Goal: Navigation & Orientation: Find specific page/section

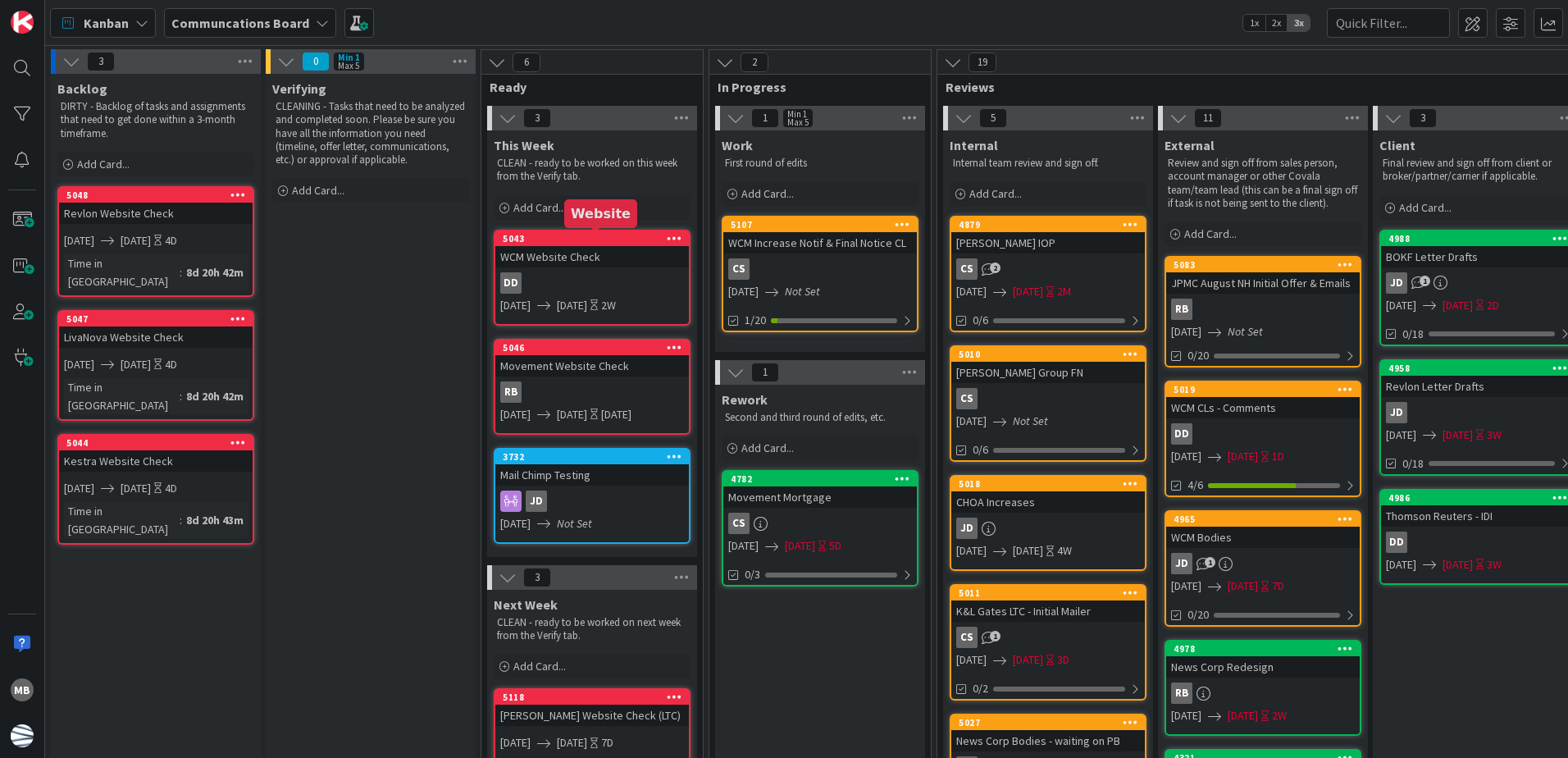
click at [632, 239] on div "5043" at bounding box center [596, 238] width 186 height 12
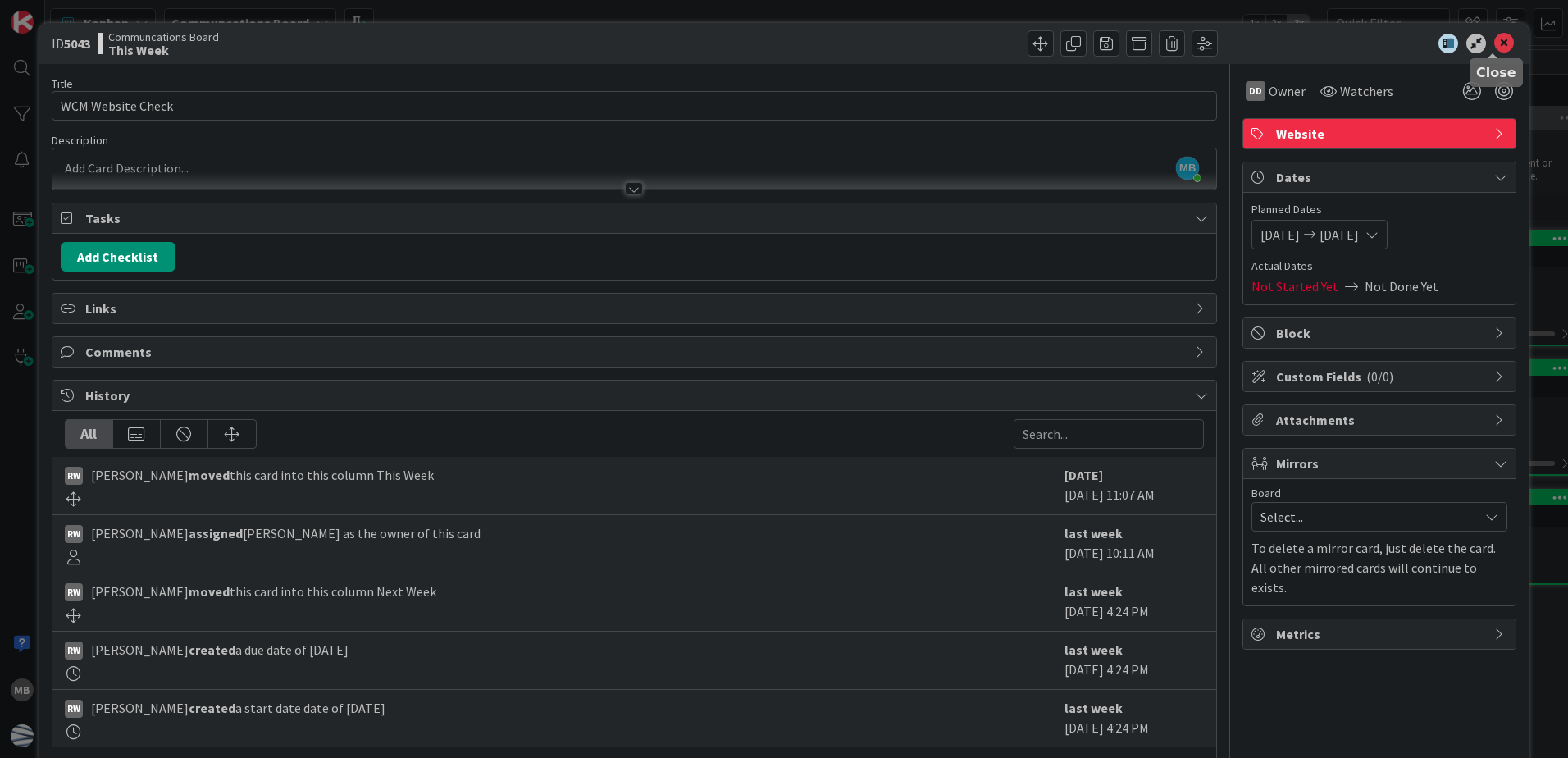
click at [1501, 38] on icon at bounding box center [1504, 43] width 20 height 20
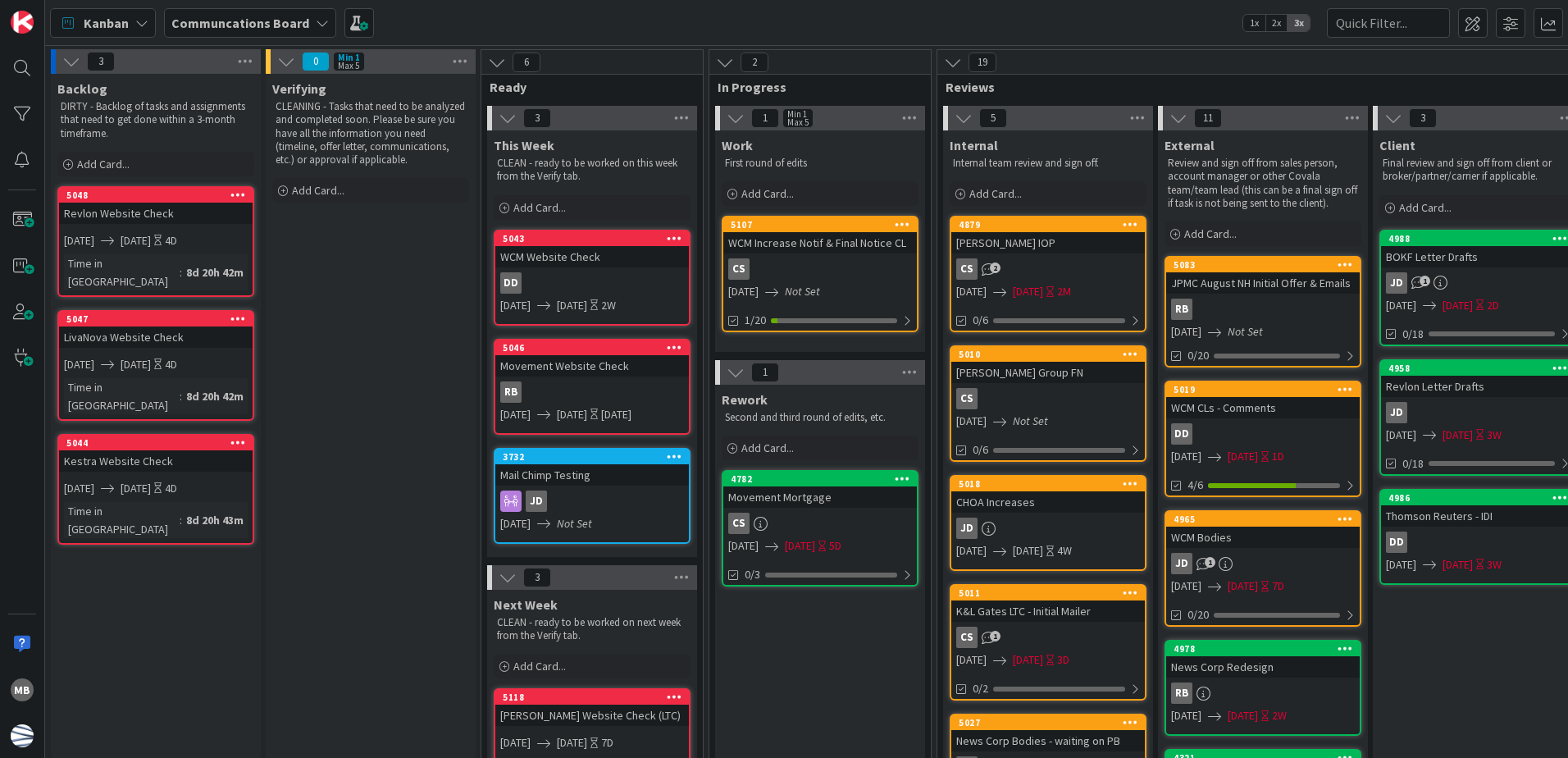
click at [848, 256] on link "5107 WCM Increase Notif & Final Notice CL CS [DATE] Not Set 1/20" at bounding box center [820, 273] width 197 height 116
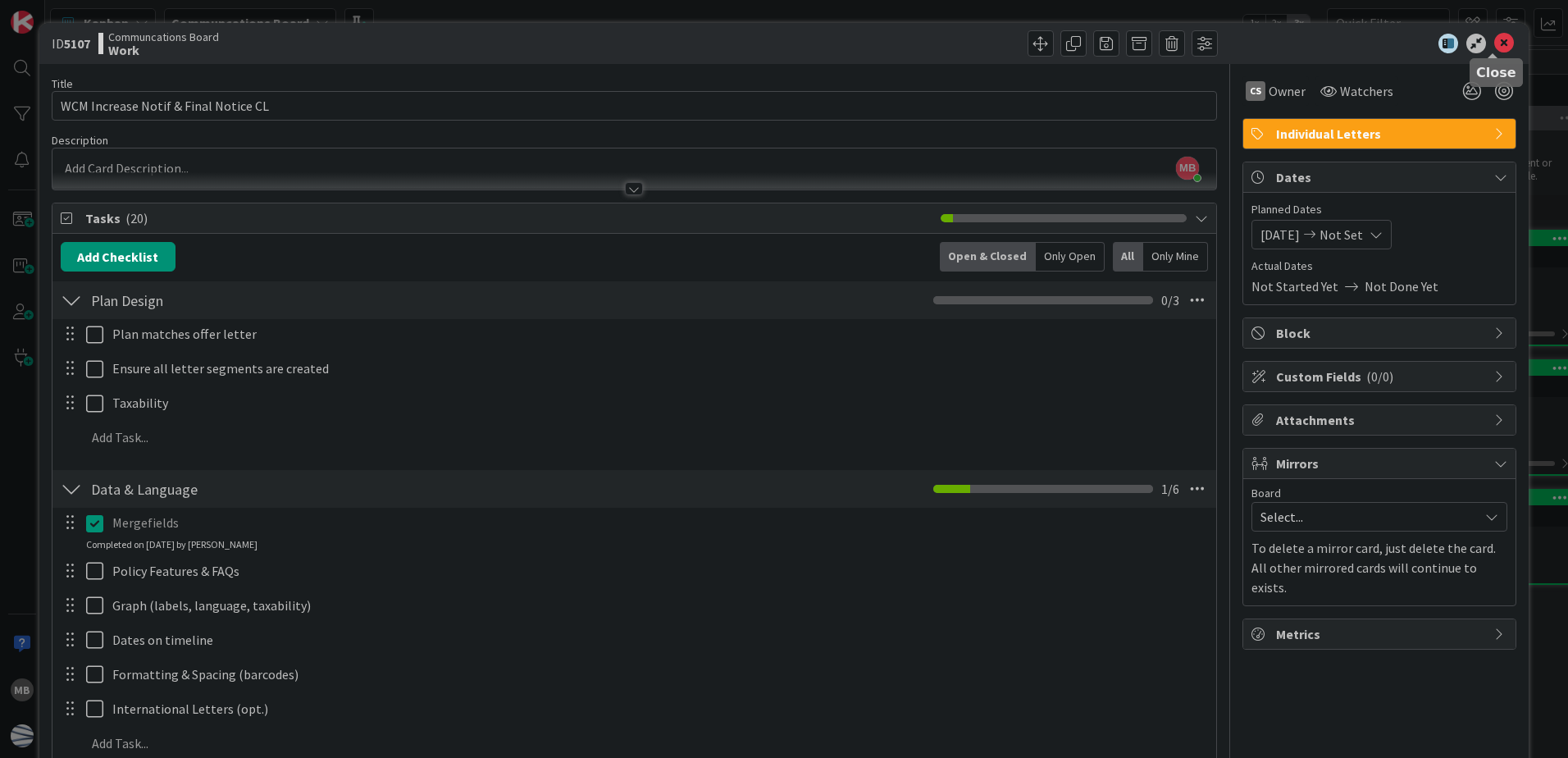
click at [1498, 42] on icon at bounding box center [1504, 43] width 20 height 20
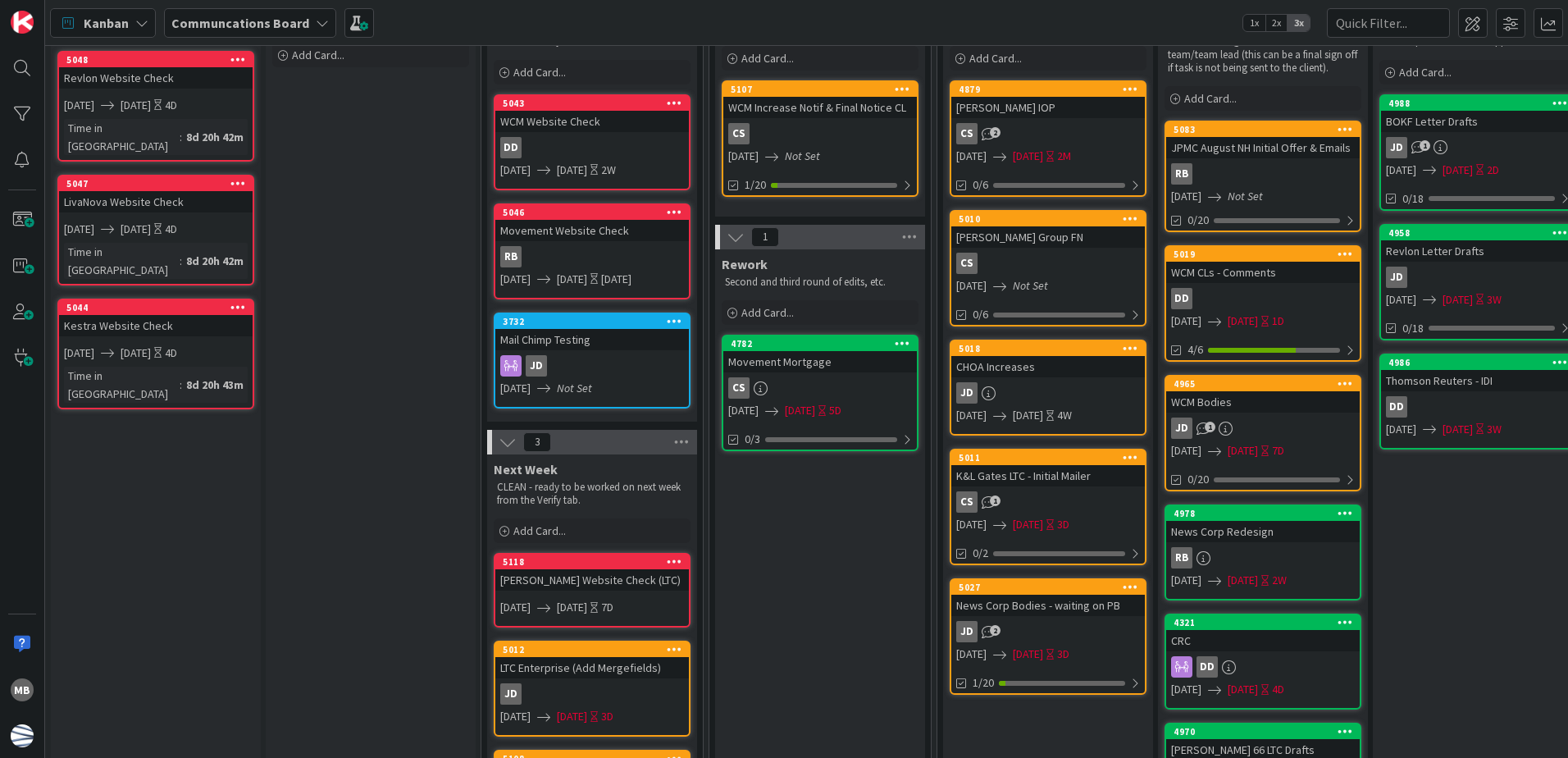
scroll to position [164, 0]
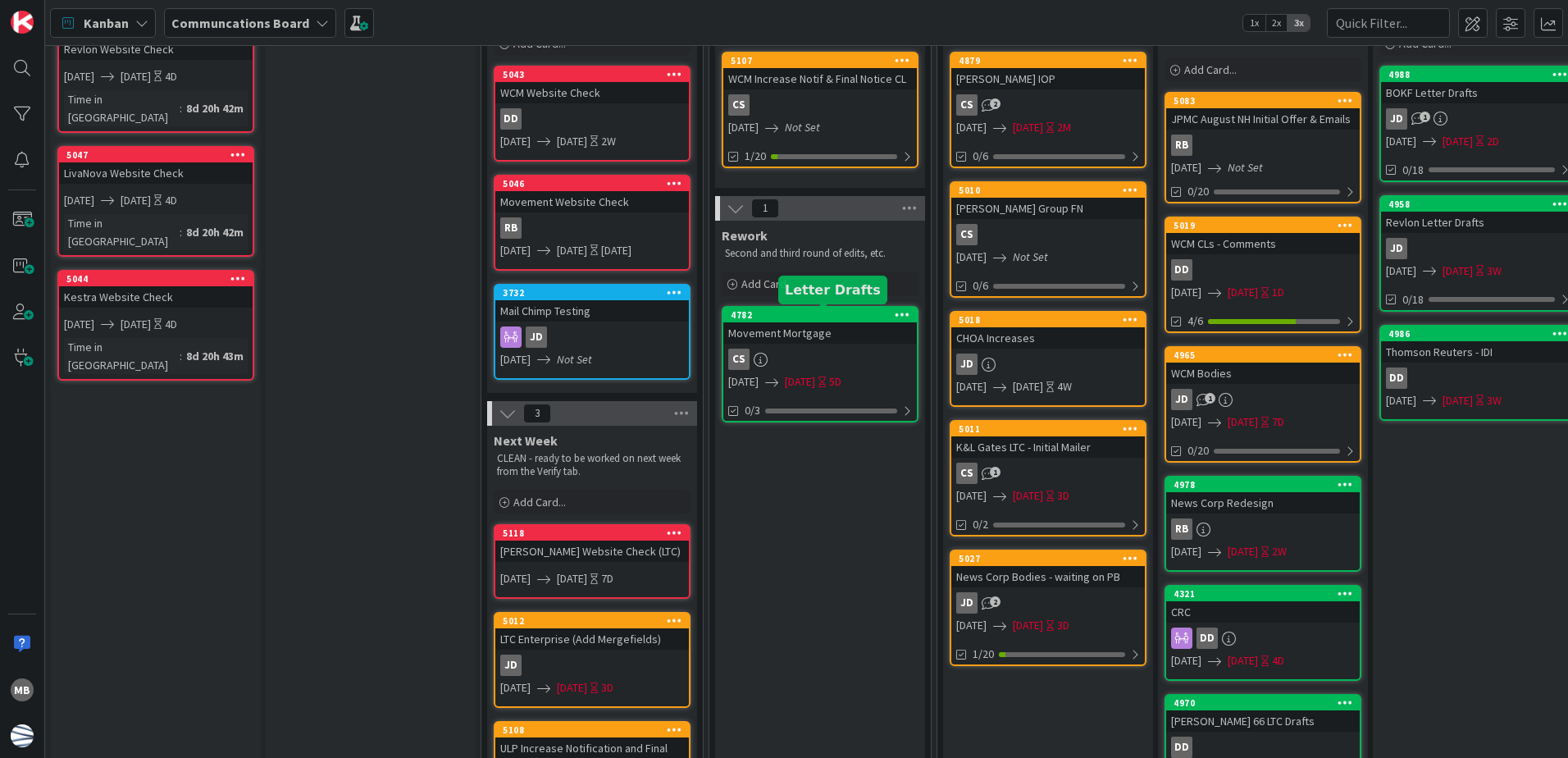
click at [848, 311] on div "4782" at bounding box center [824, 314] width 186 height 12
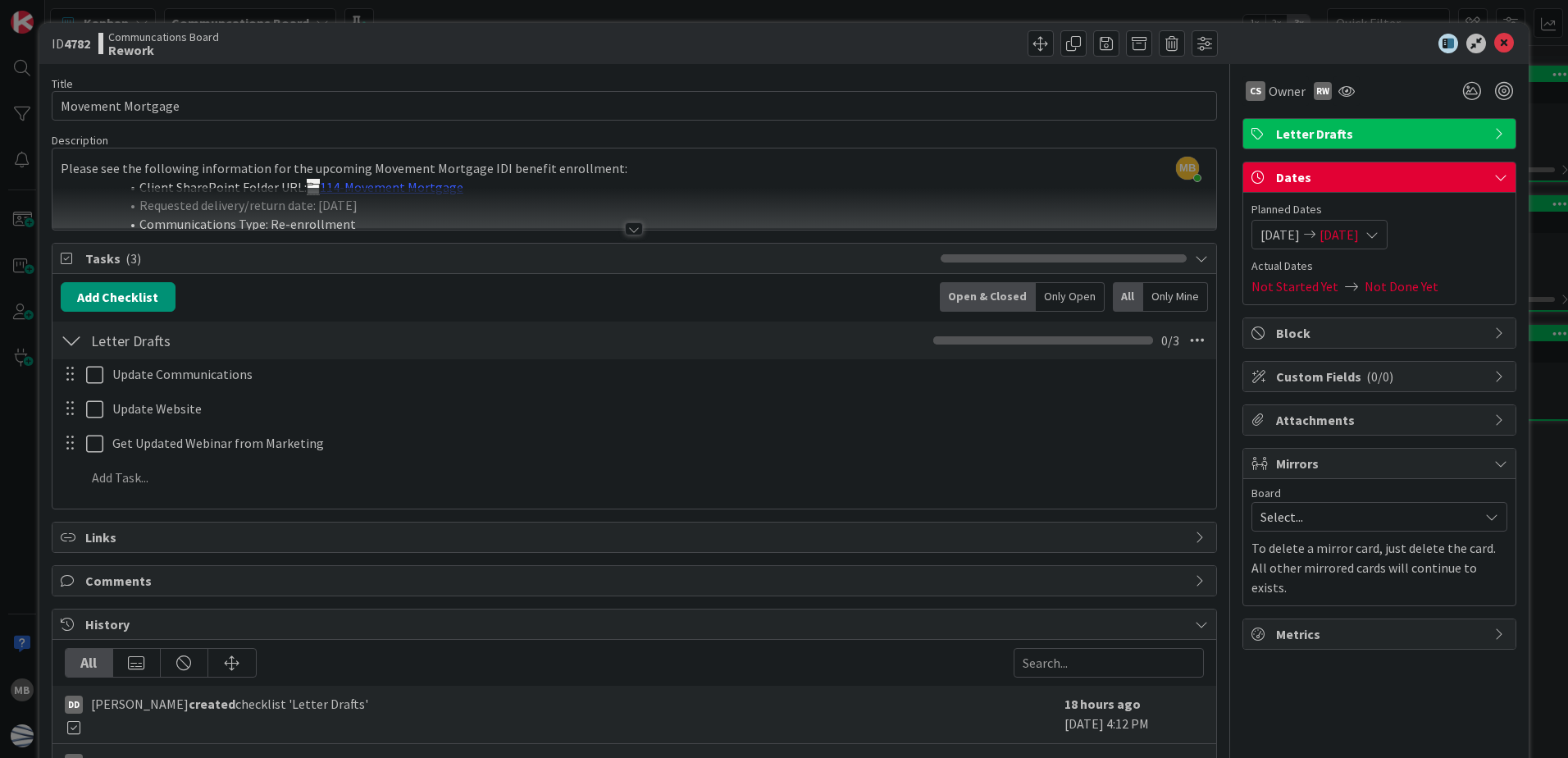
click at [625, 225] on div at bounding box center [634, 228] width 18 height 13
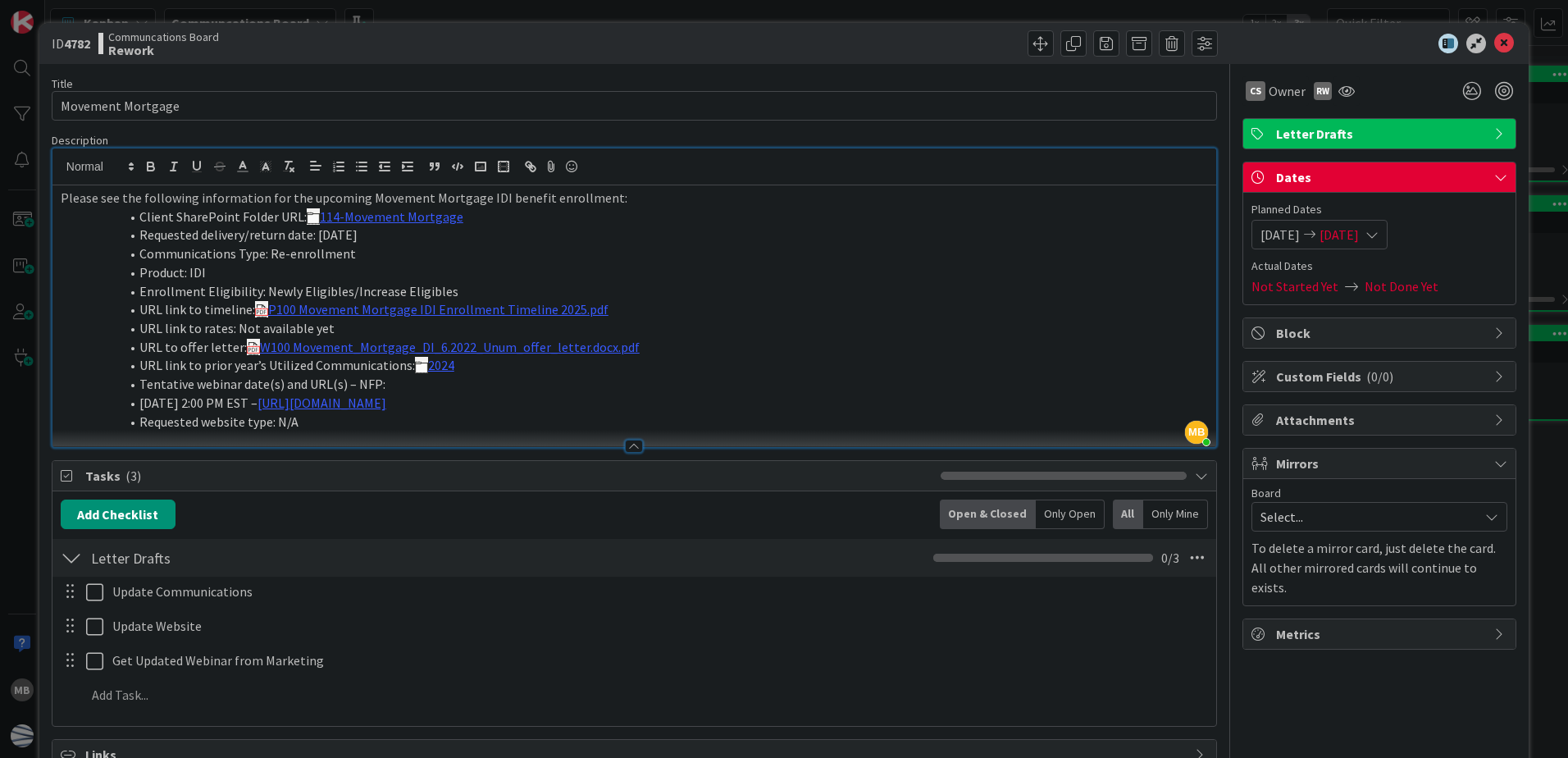
click at [632, 443] on div at bounding box center [634, 446] width 18 height 13
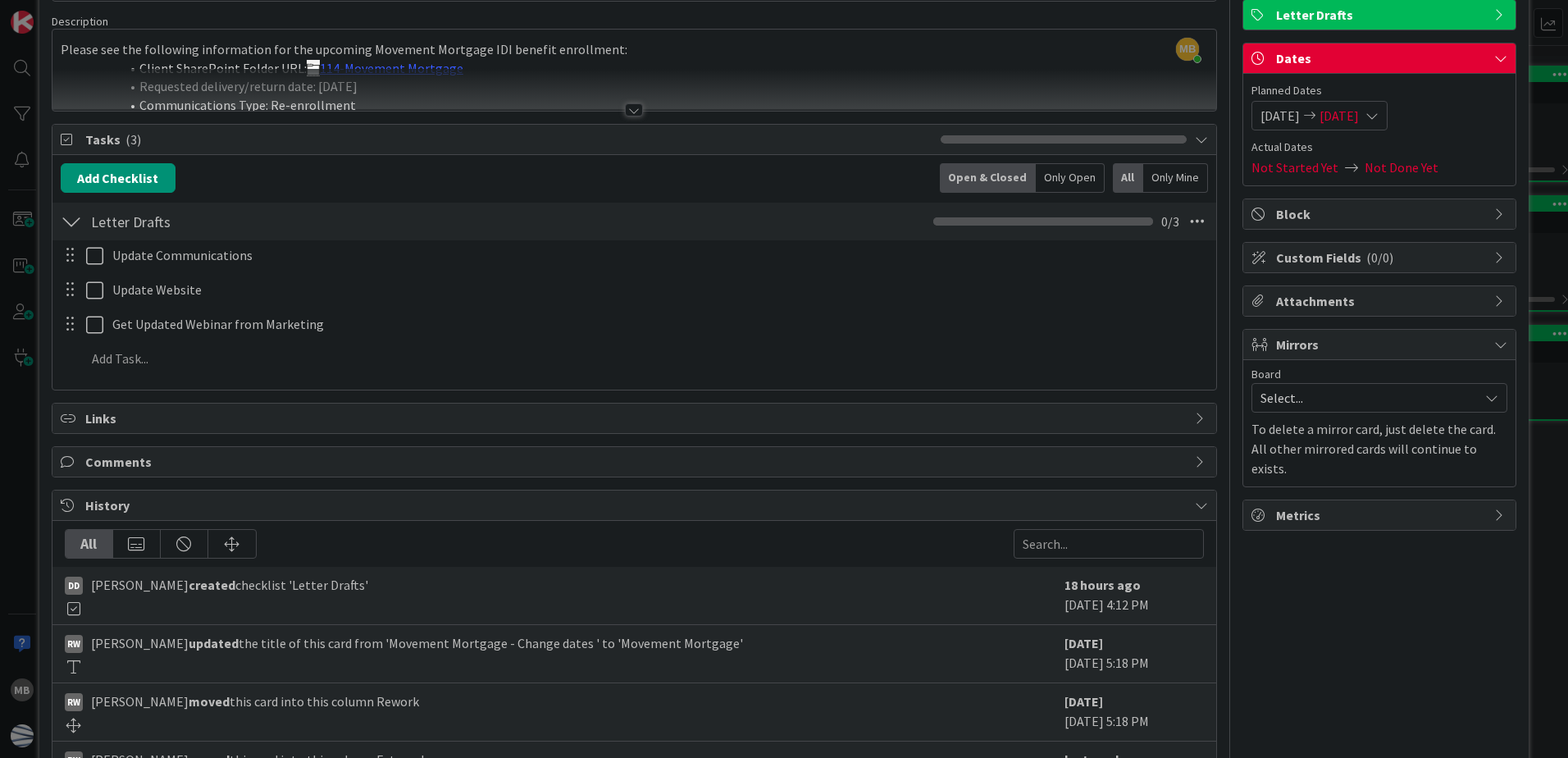
scroll to position [164, 0]
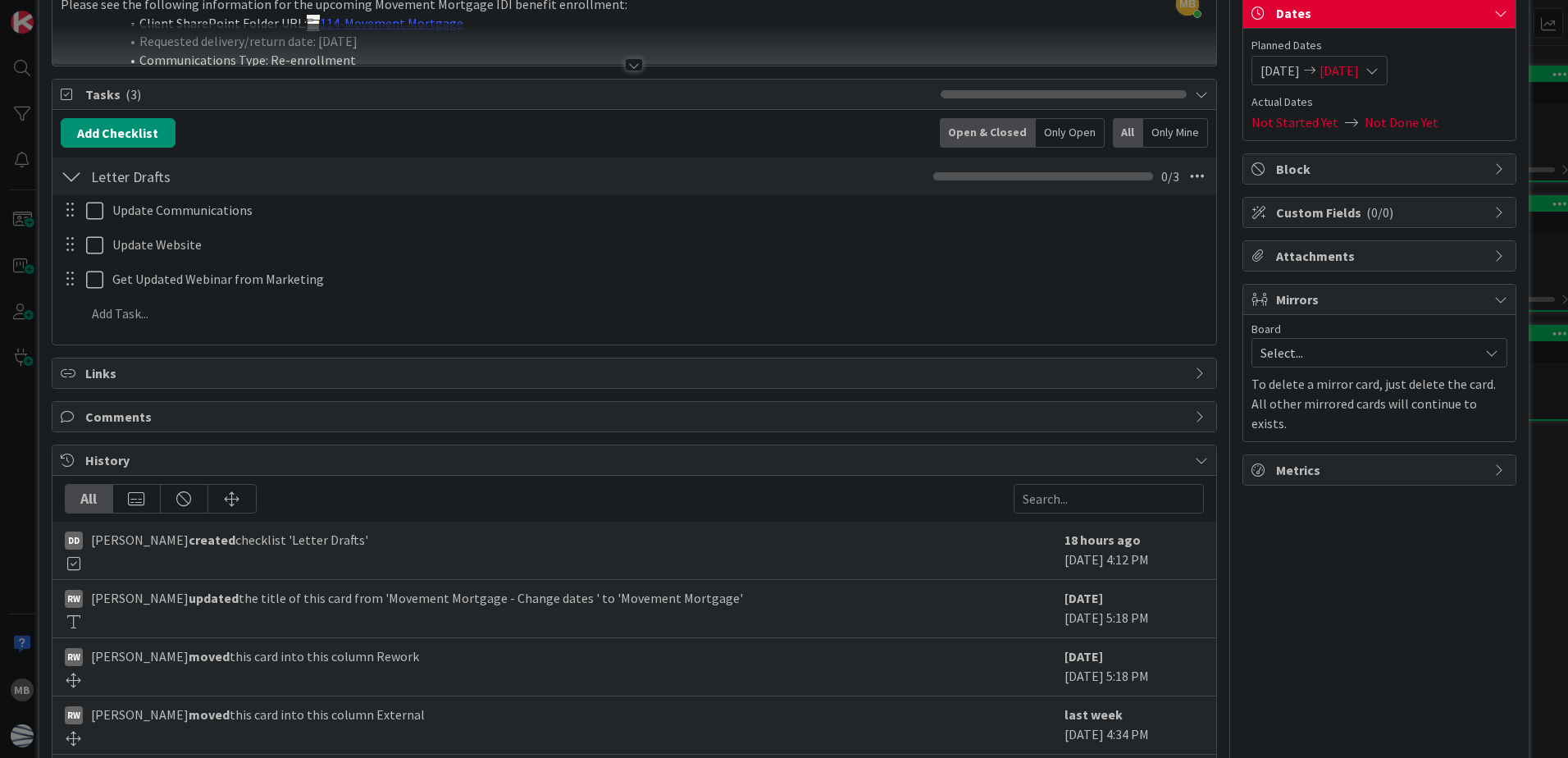
click at [503, 415] on span "Comments" at bounding box center [636, 416] width 1102 height 20
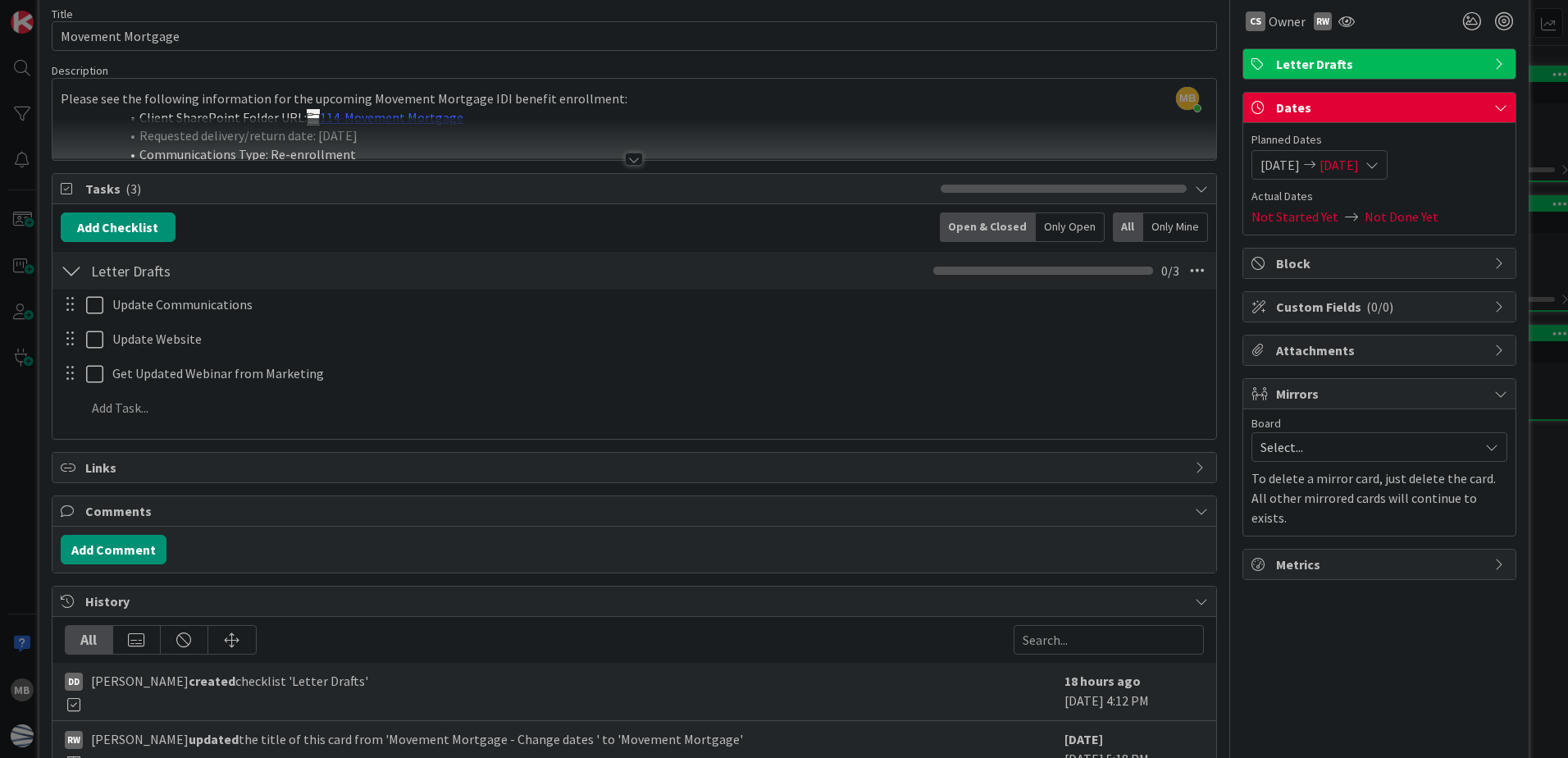
scroll to position [0, 0]
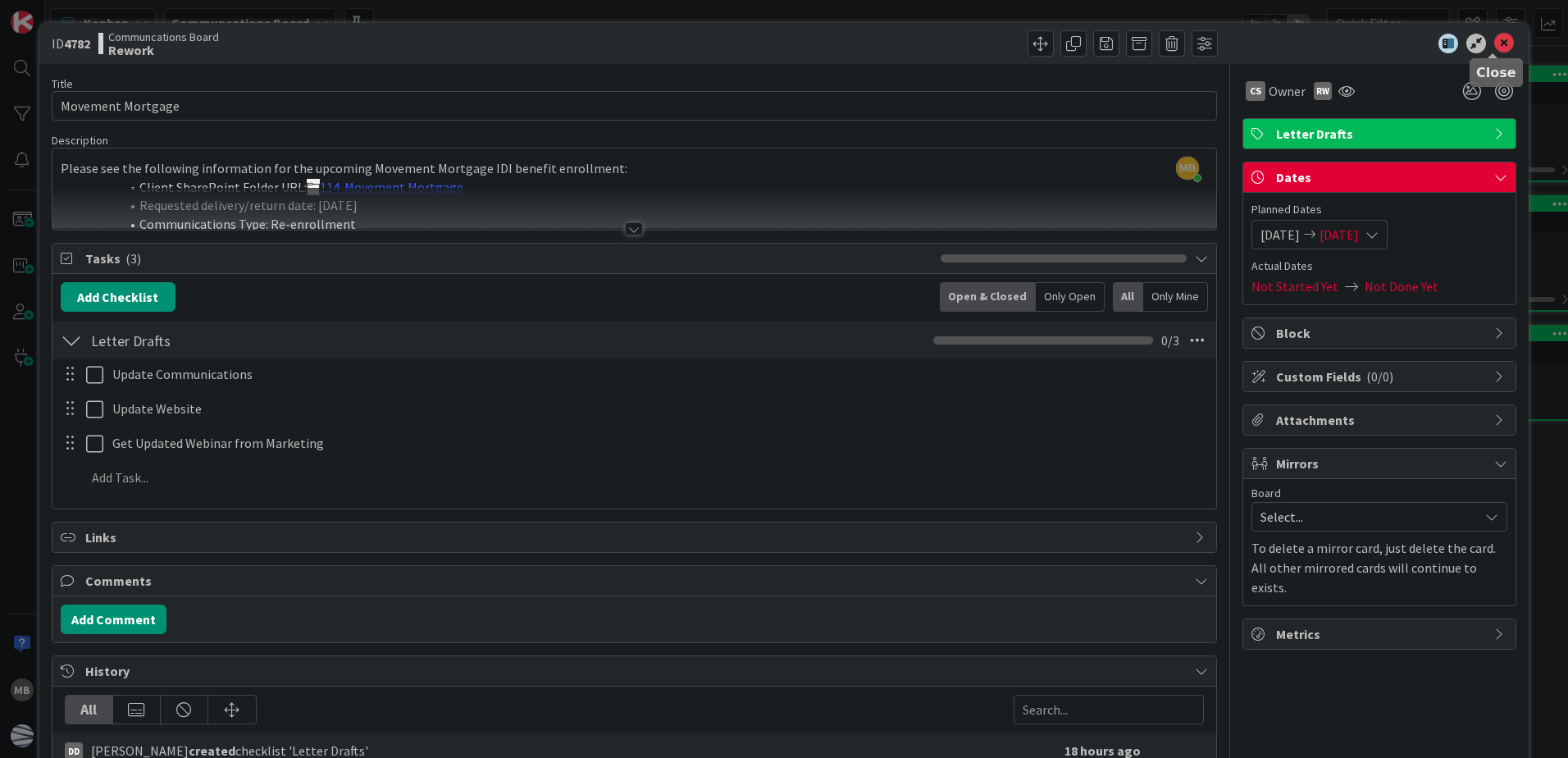
click at [1494, 42] on icon at bounding box center [1504, 43] width 20 height 20
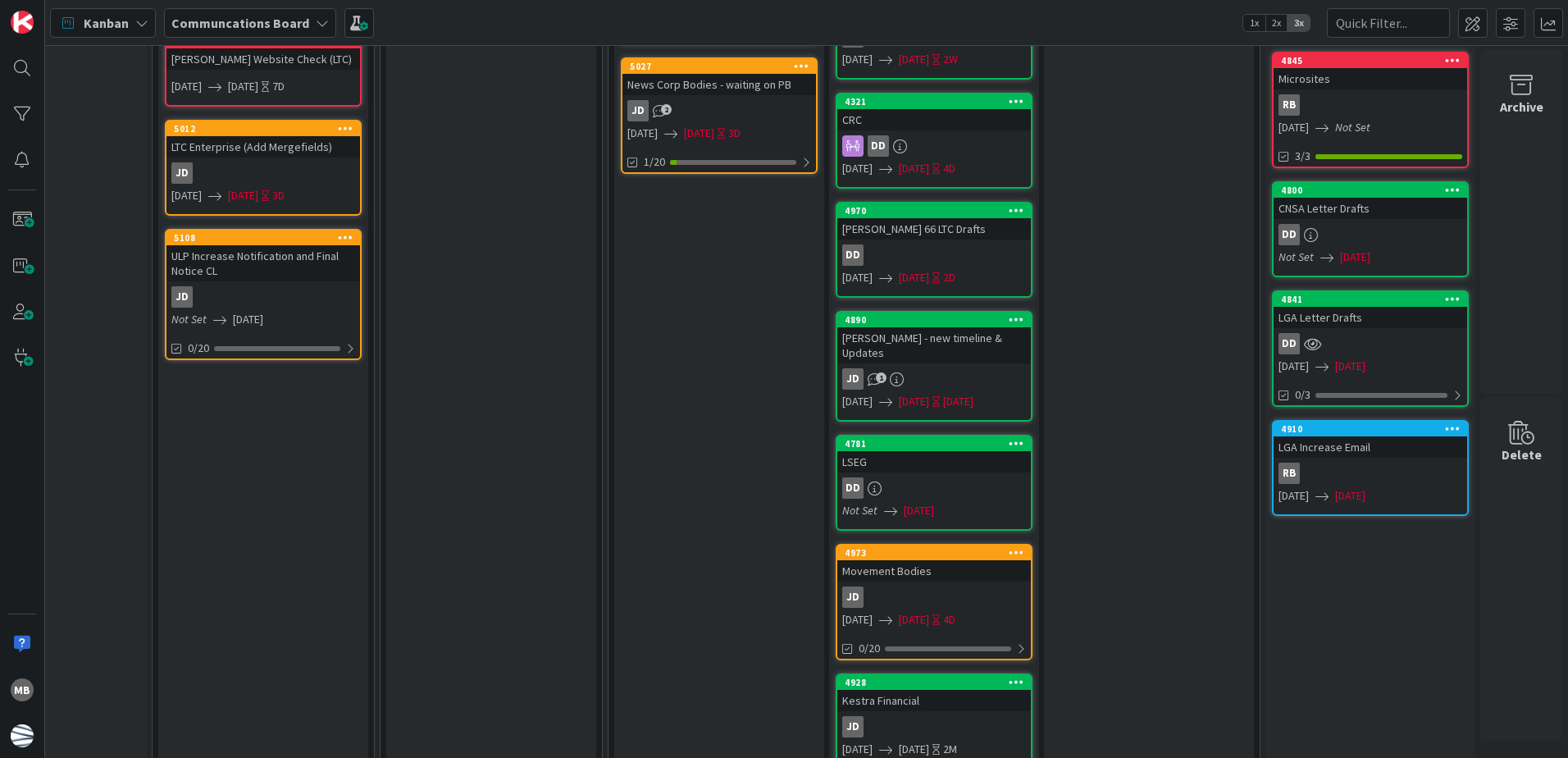
scroll to position [749, 341]
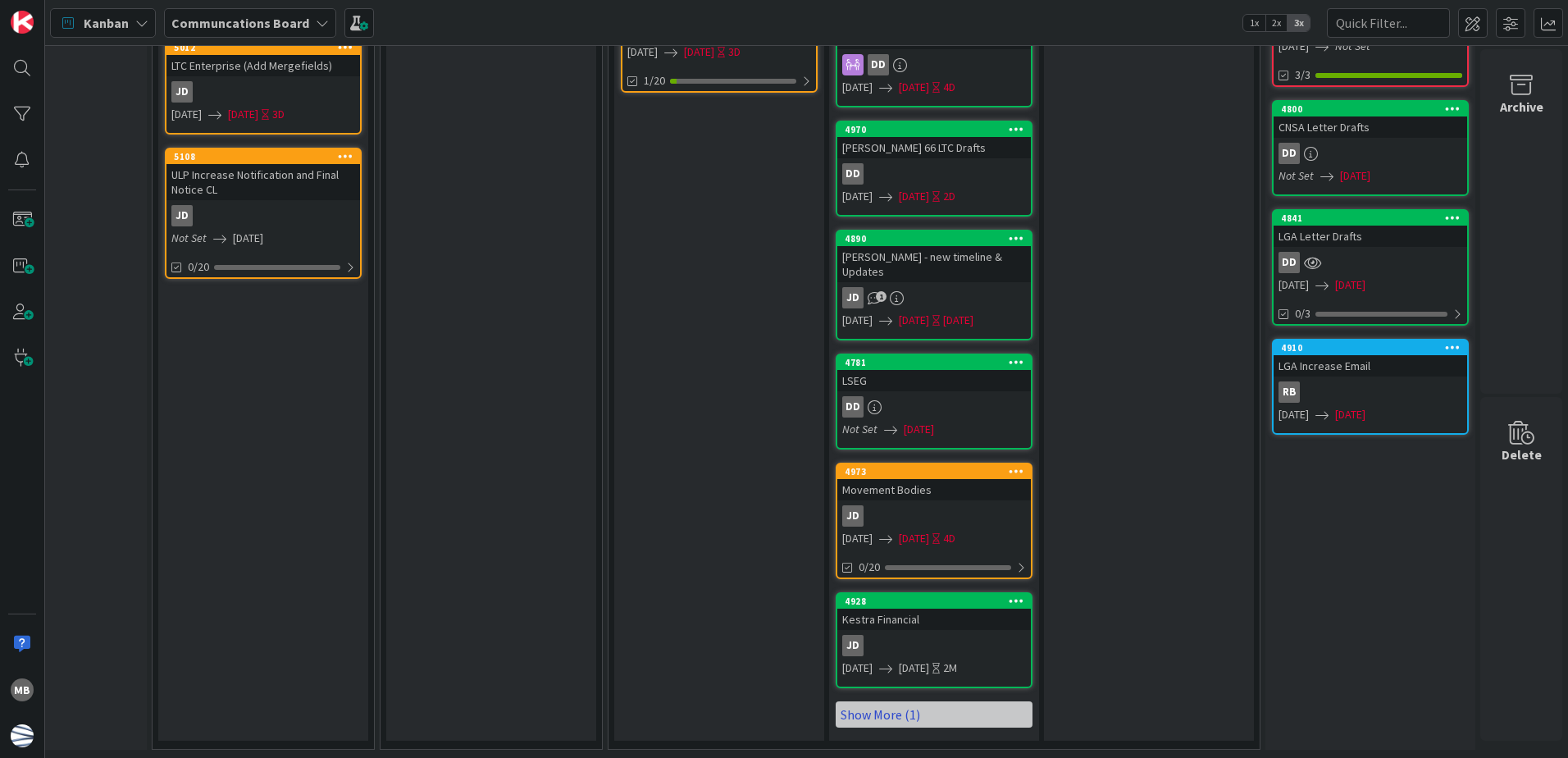
click at [905, 701] on link "Show More (1)" at bounding box center [934, 715] width 197 height 27
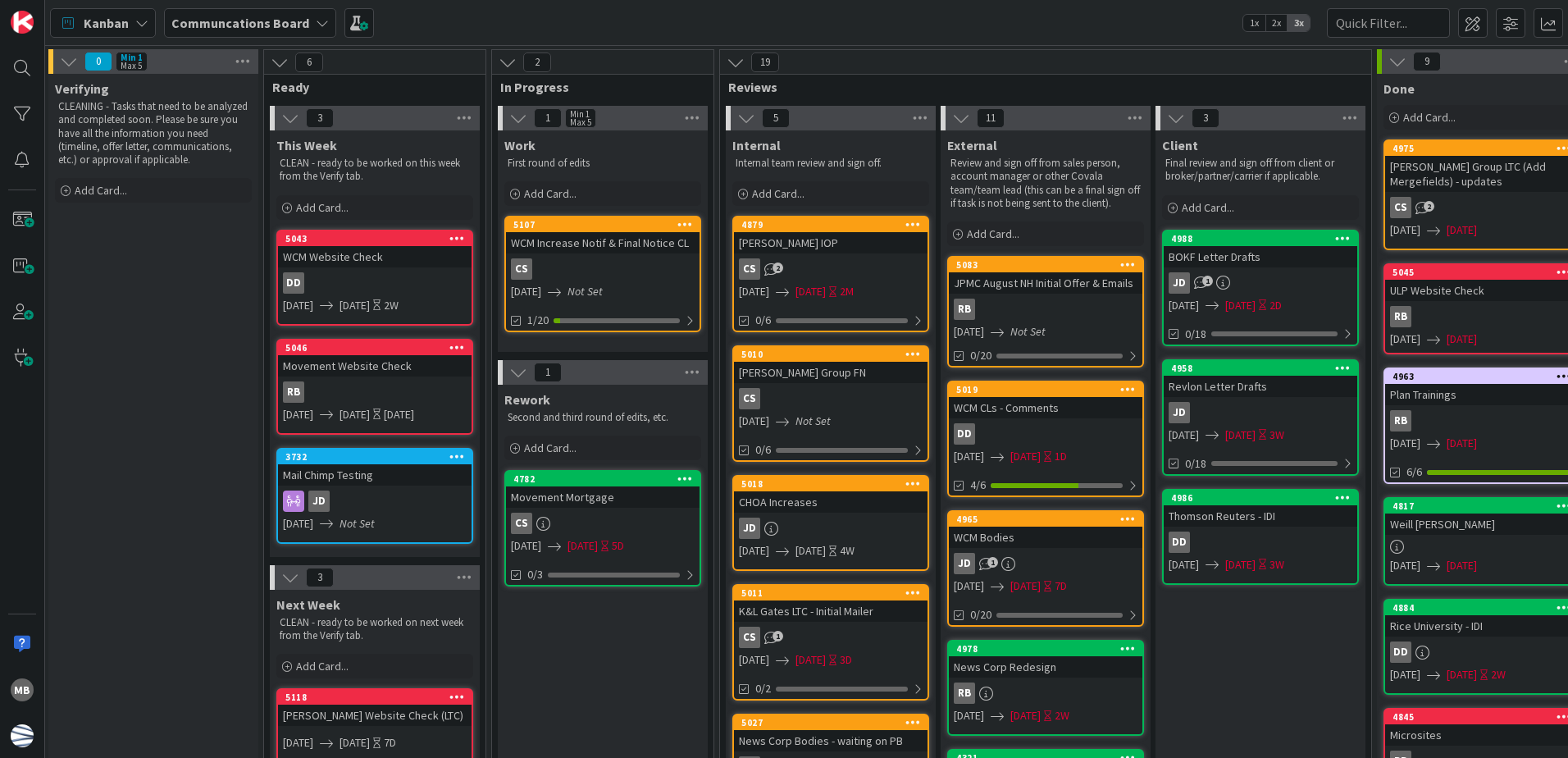
scroll to position [0, 220]
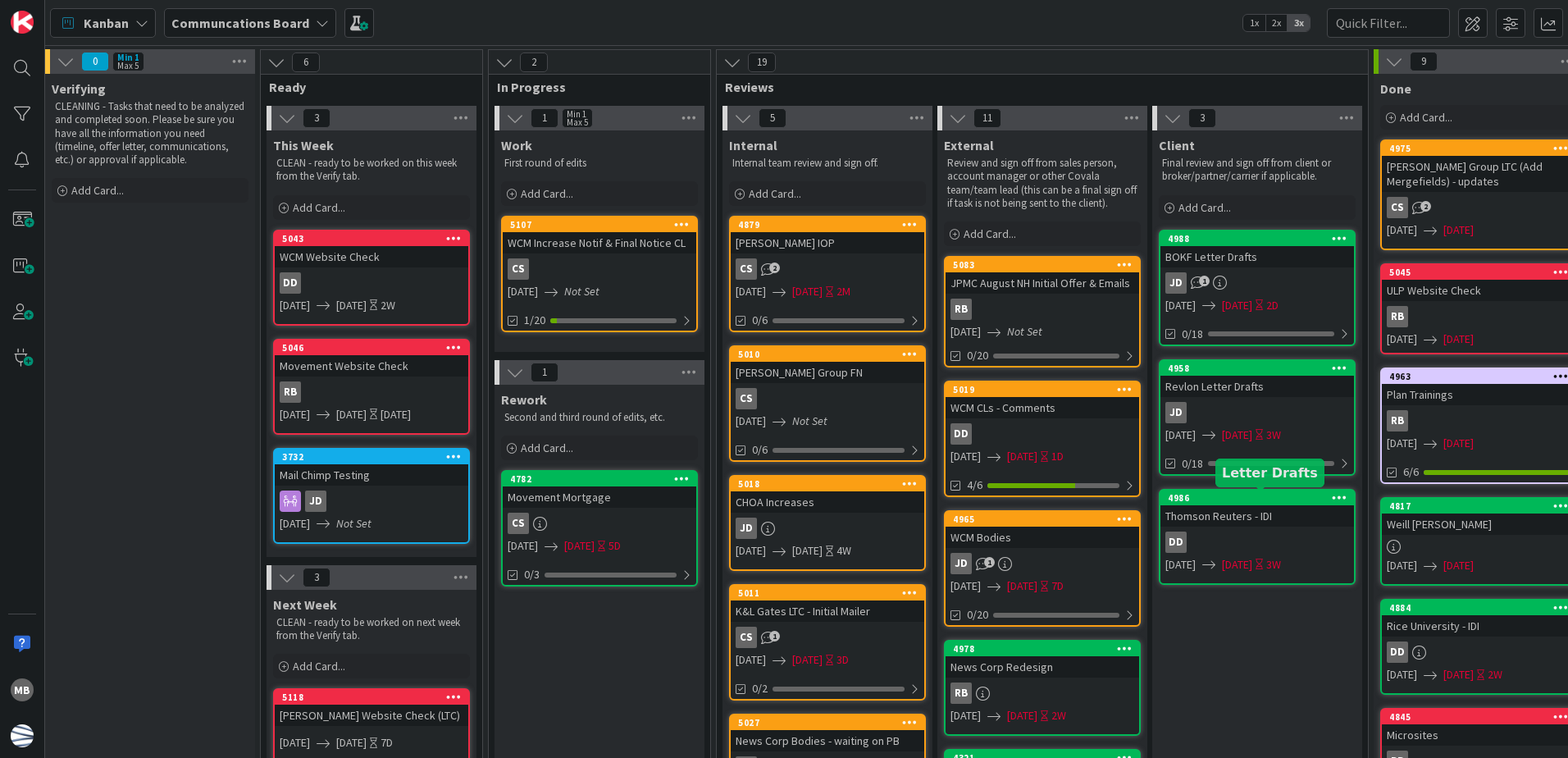
click at [1242, 497] on div "4986" at bounding box center [1261, 497] width 186 height 12
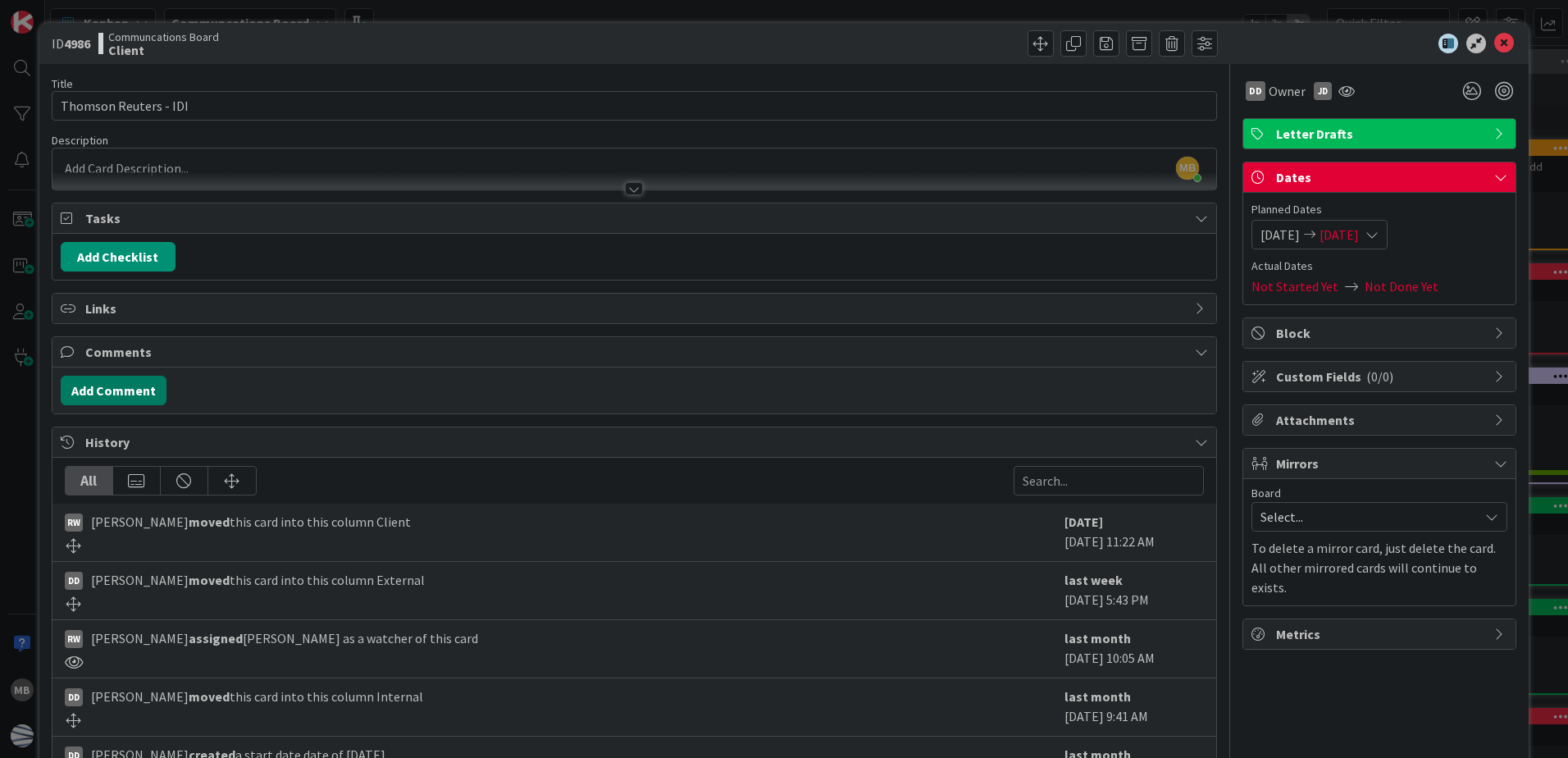
click at [111, 391] on button "Add Comment" at bounding box center [113, 390] width 106 height 29
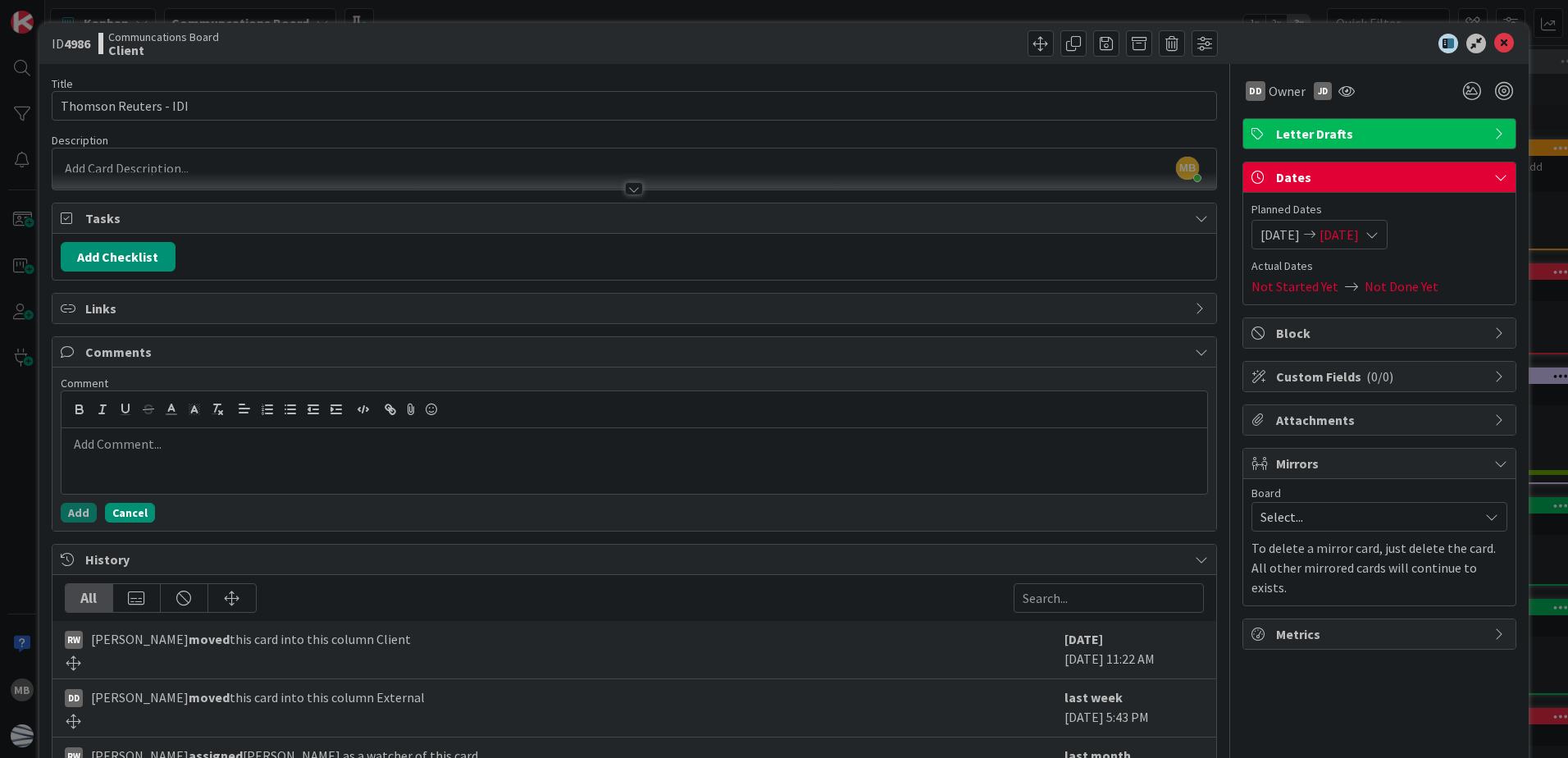
click at [120, 514] on button "Cancel" at bounding box center [130, 512] width 50 height 20
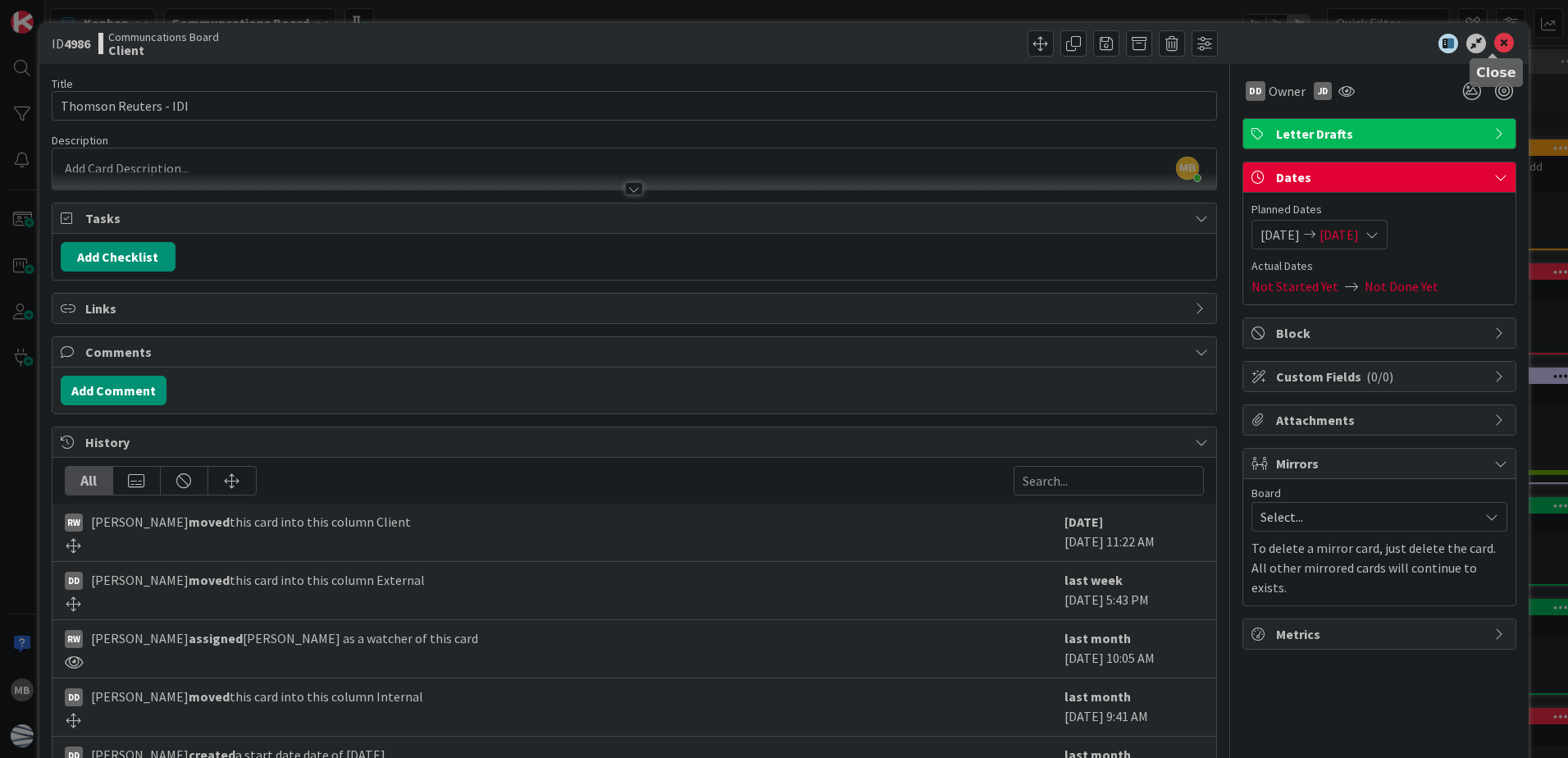
click at [1494, 45] on icon at bounding box center [1504, 43] width 20 height 20
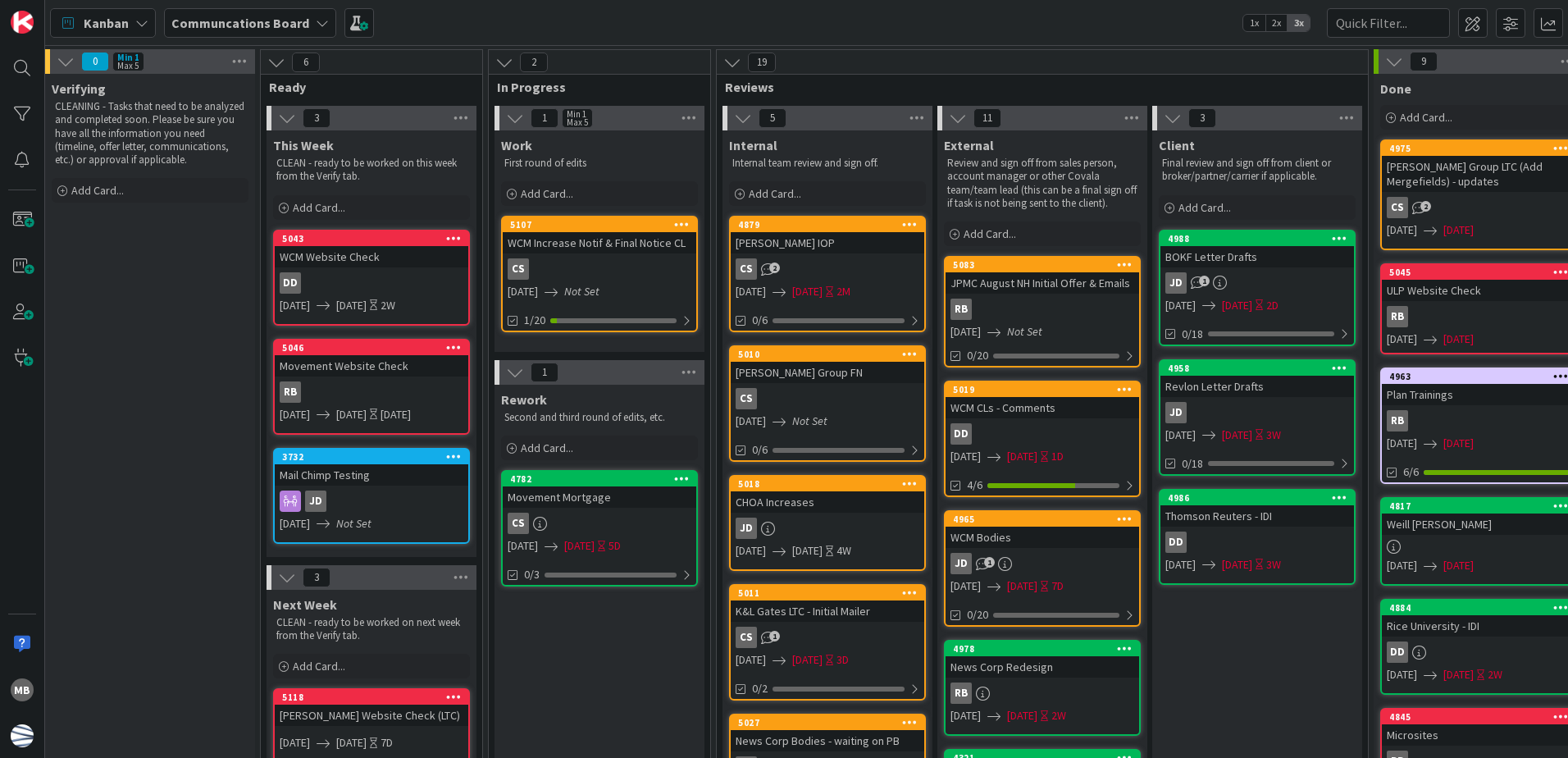
click at [113, 20] on span "Kanban" at bounding box center [106, 23] width 45 height 20
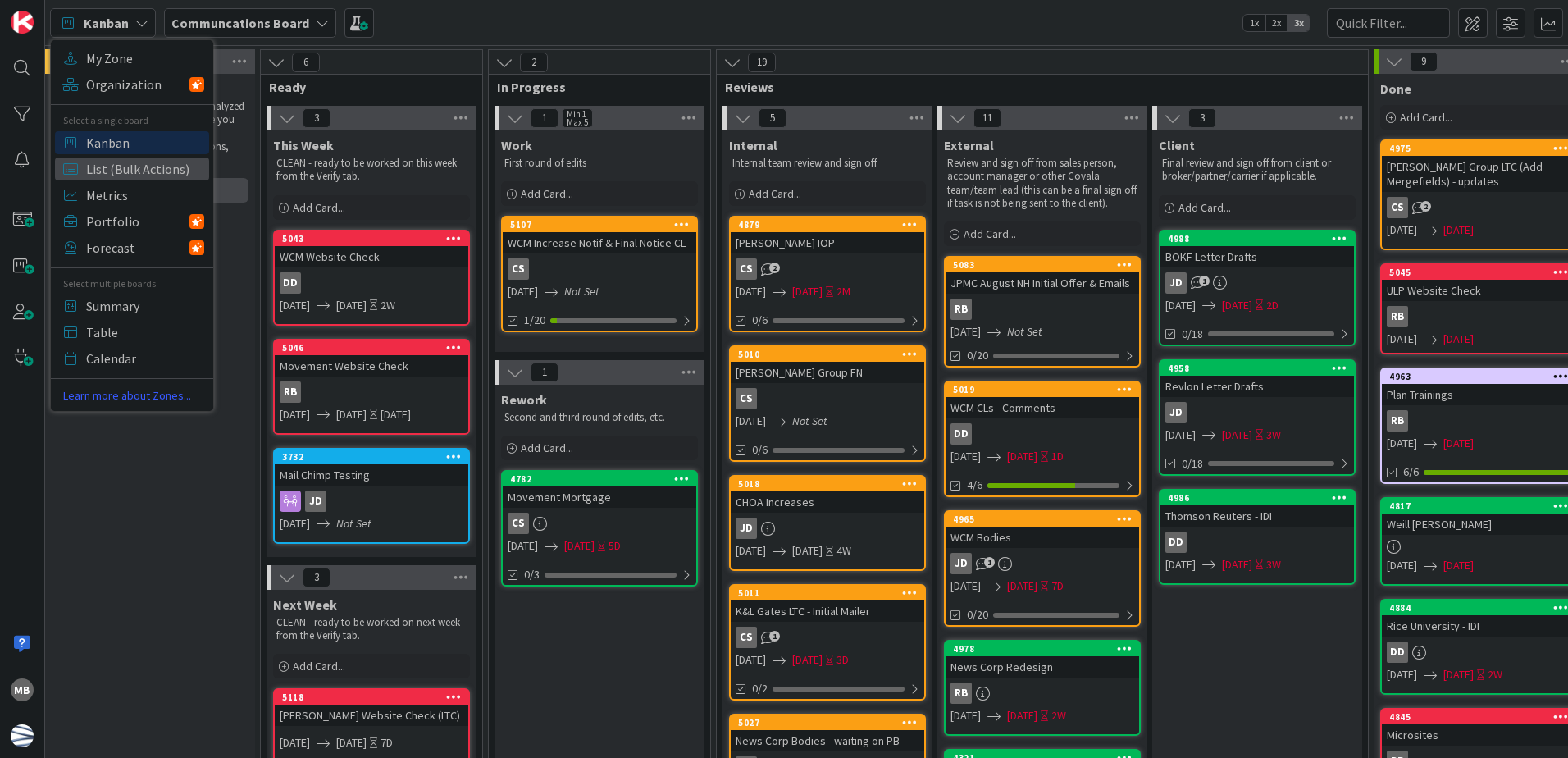
click at [140, 180] on span "List (Bulk Actions)" at bounding box center [145, 169] width 118 height 25
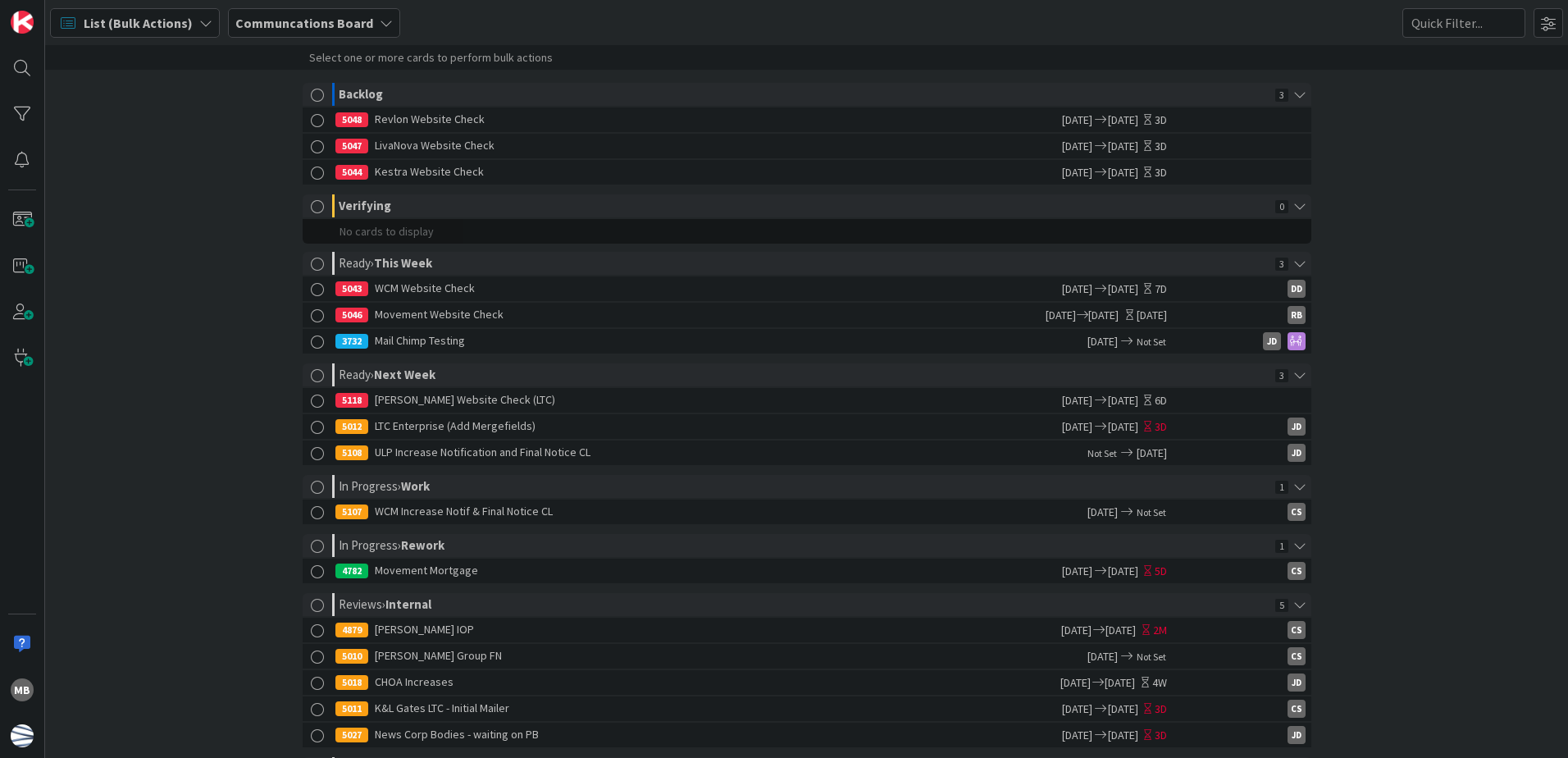
click at [129, 24] on span "List (Bulk Actions)" at bounding box center [138, 23] width 109 height 20
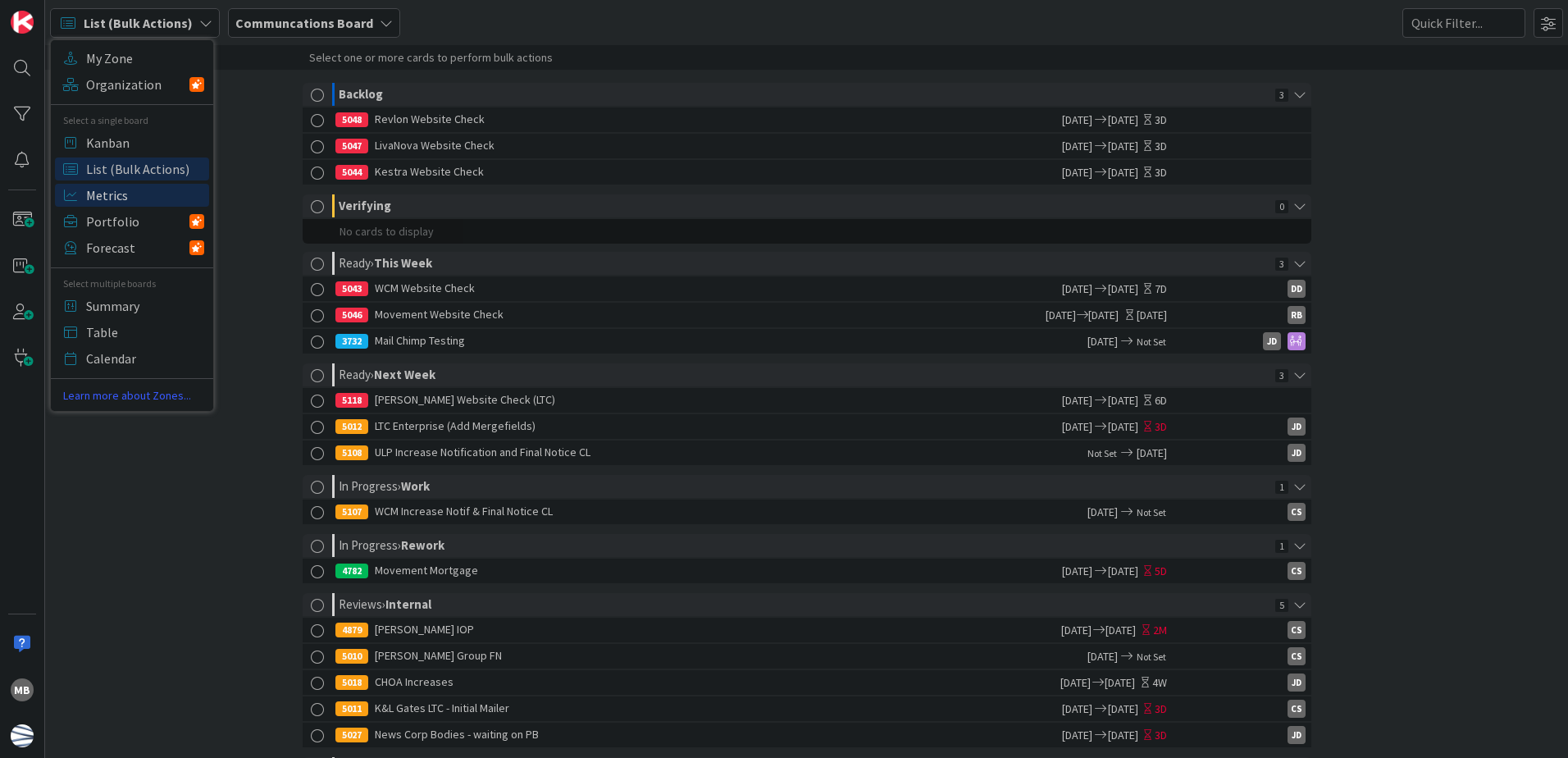
click at [139, 190] on span "Metrics" at bounding box center [145, 195] width 118 height 25
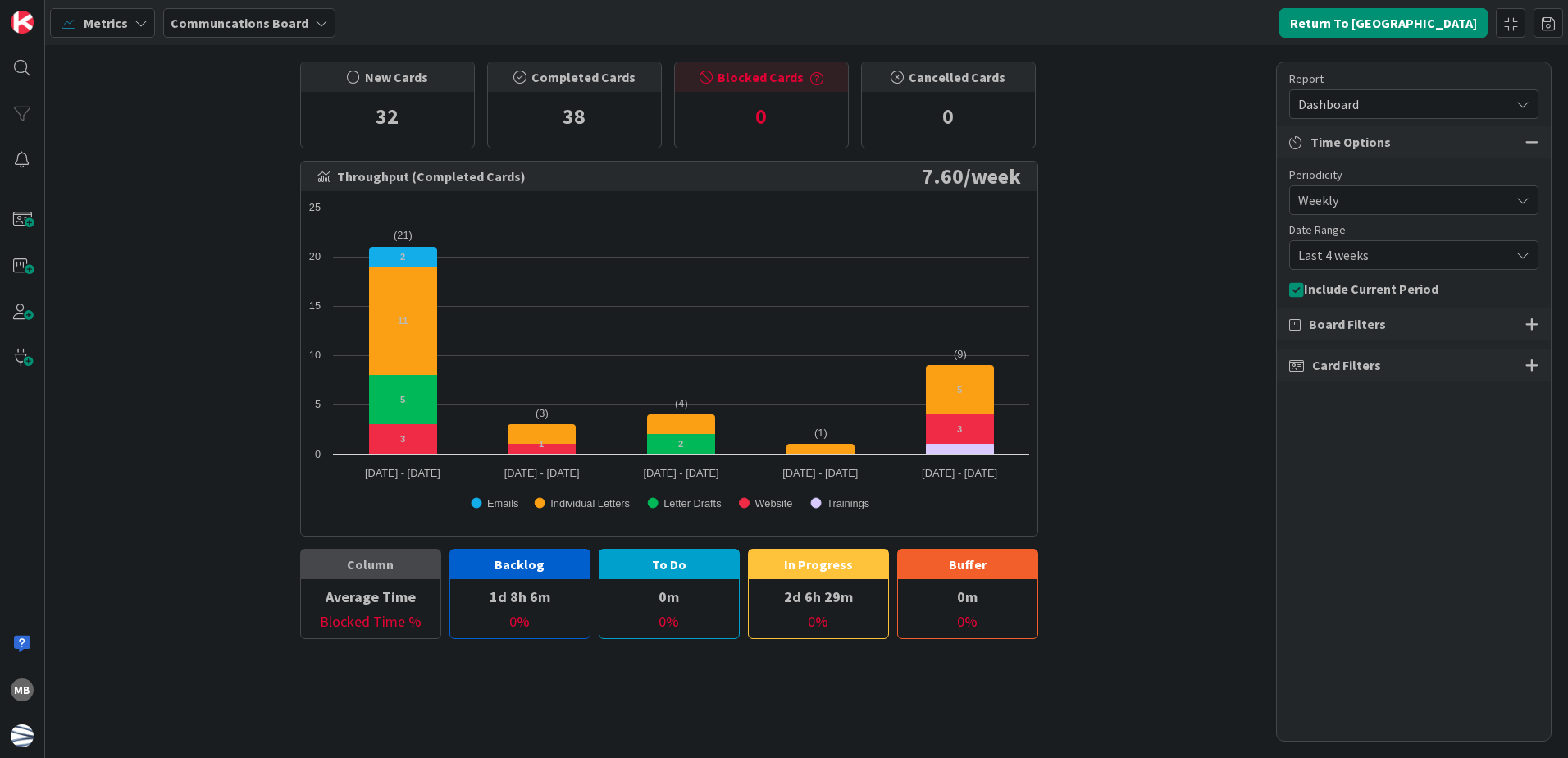
click at [1406, 102] on span "Dashboard" at bounding box center [1399, 104] width 203 height 23
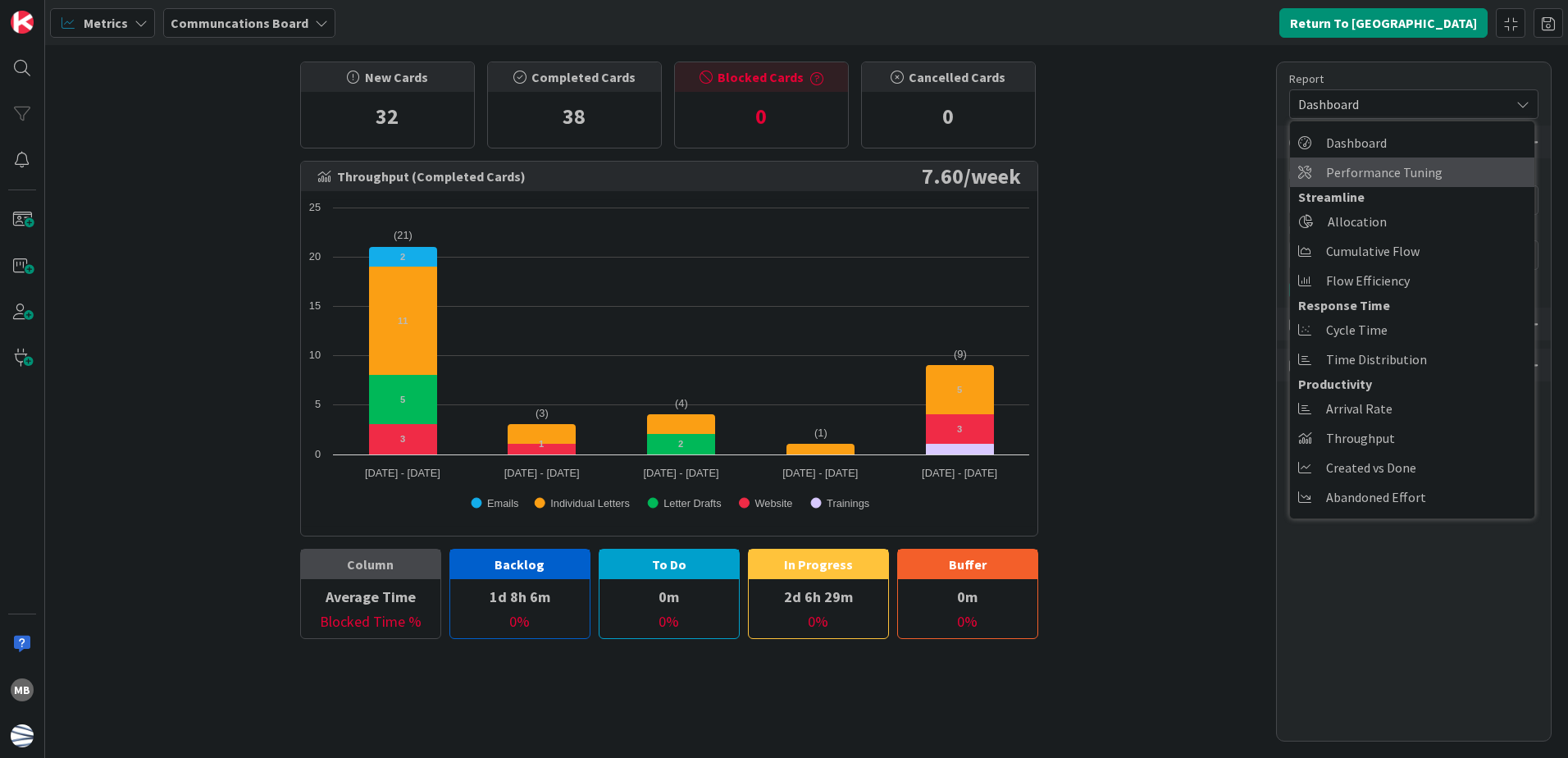
click at [1409, 166] on span "Performance Tuning" at bounding box center [1384, 172] width 116 height 25
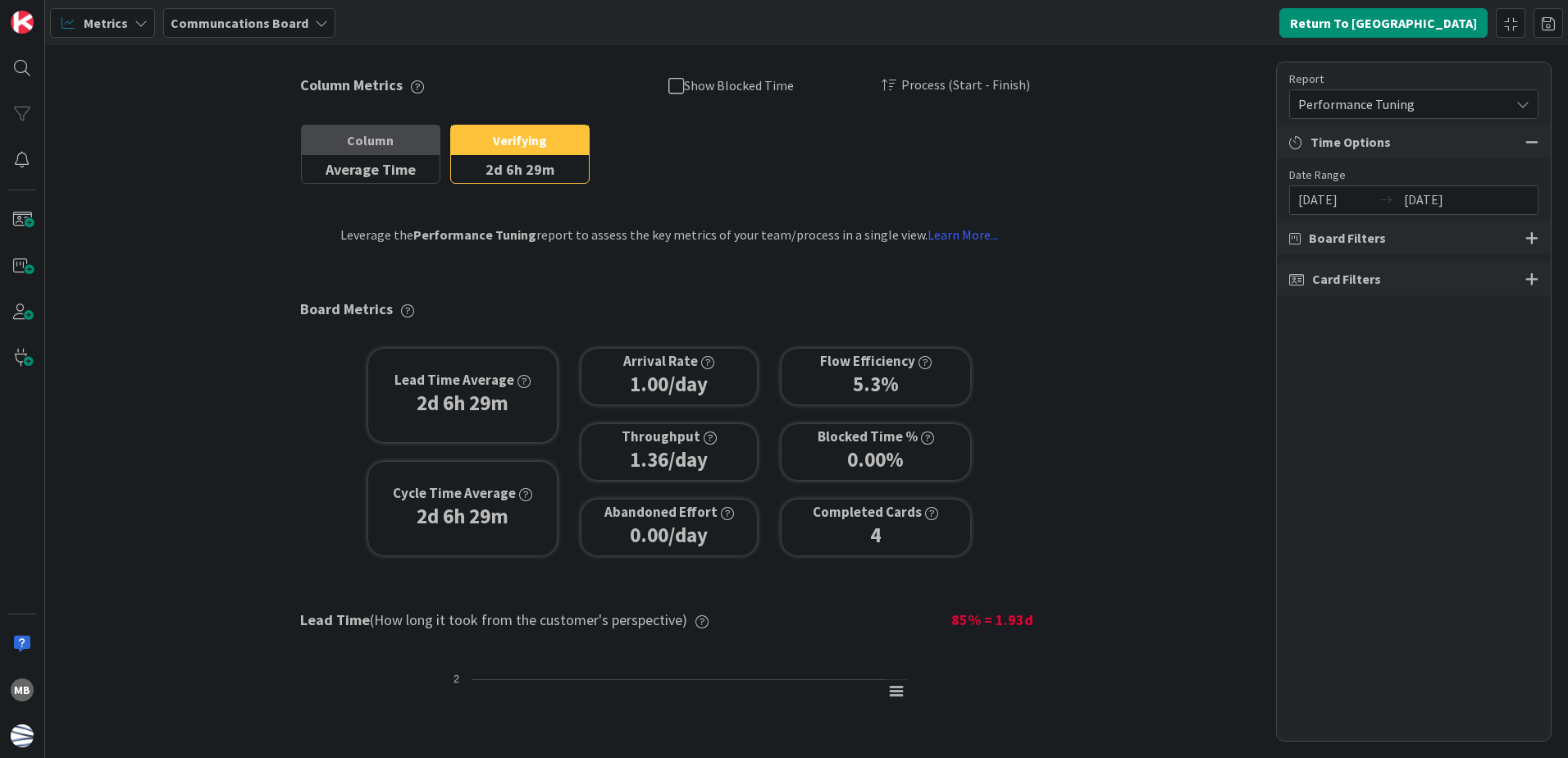
click at [1402, 107] on span "Performance Tuning" at bounding box center [1399, 104] width 203 height 23
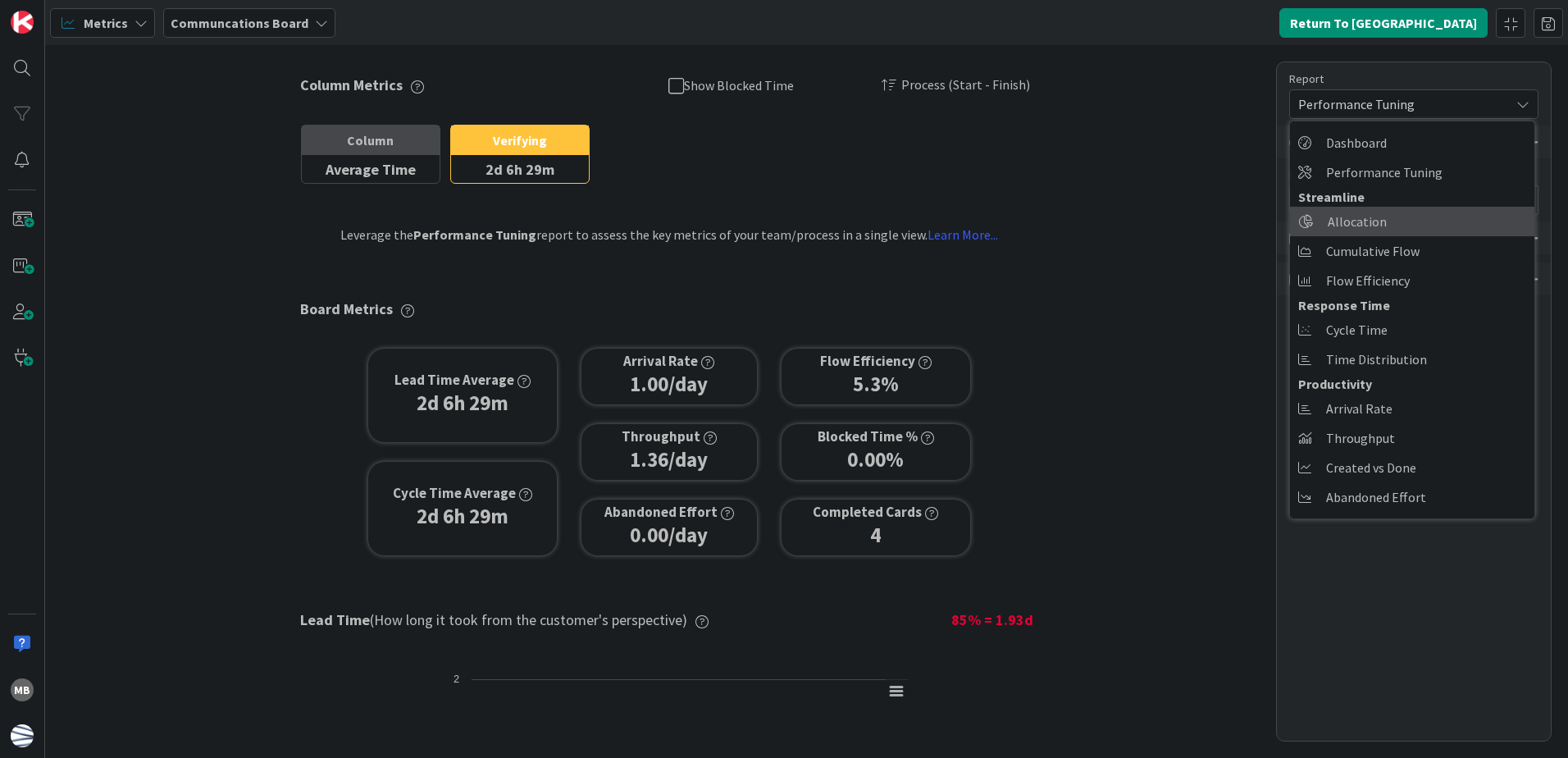
click at [1440, 217] on link "Allocation" at bounding box center [1412, 221] width 244 height 29
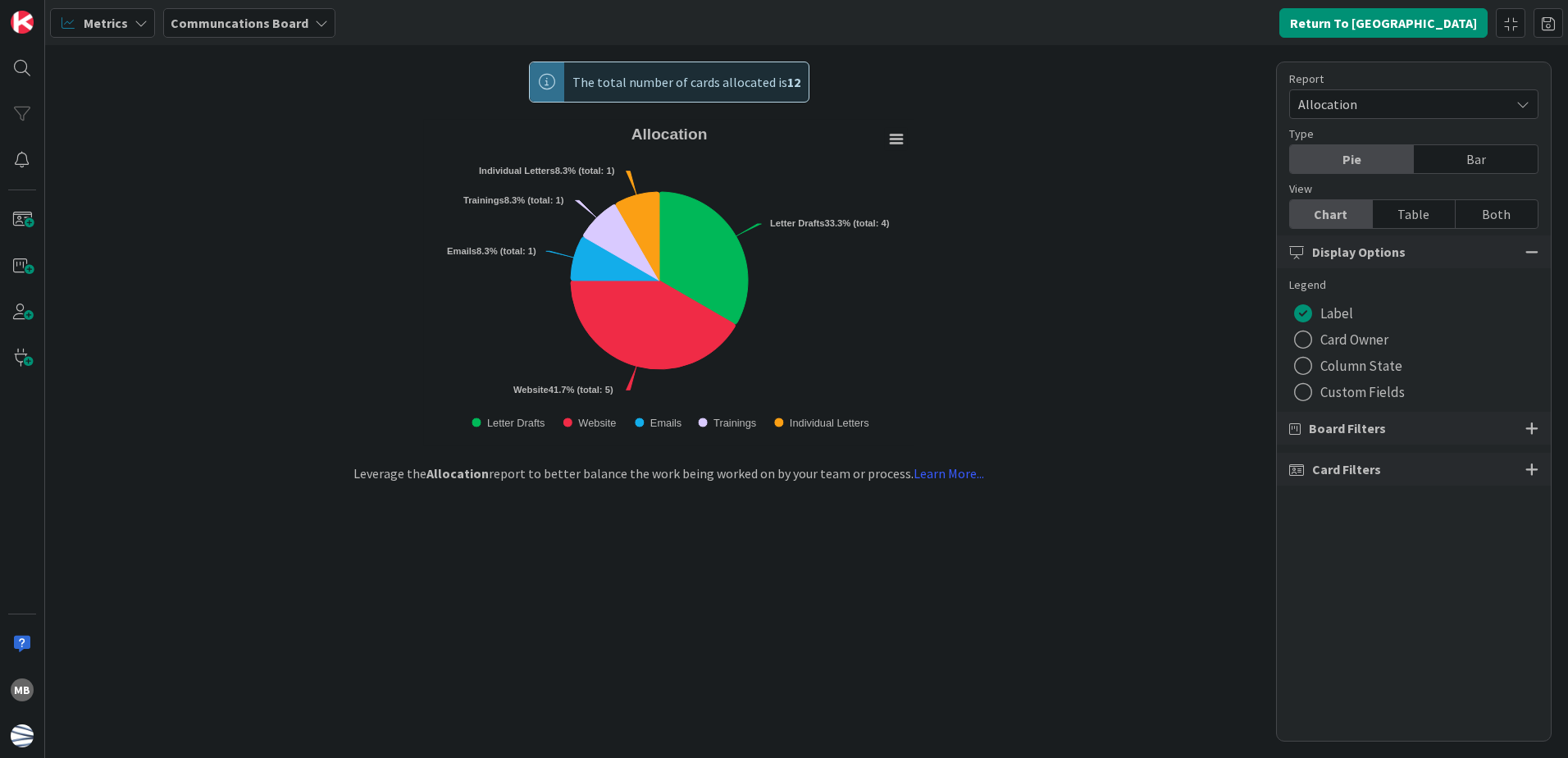
click at [1410, 100] on span "Allocation" at bounding box center [1399, 104] width 203 height 23
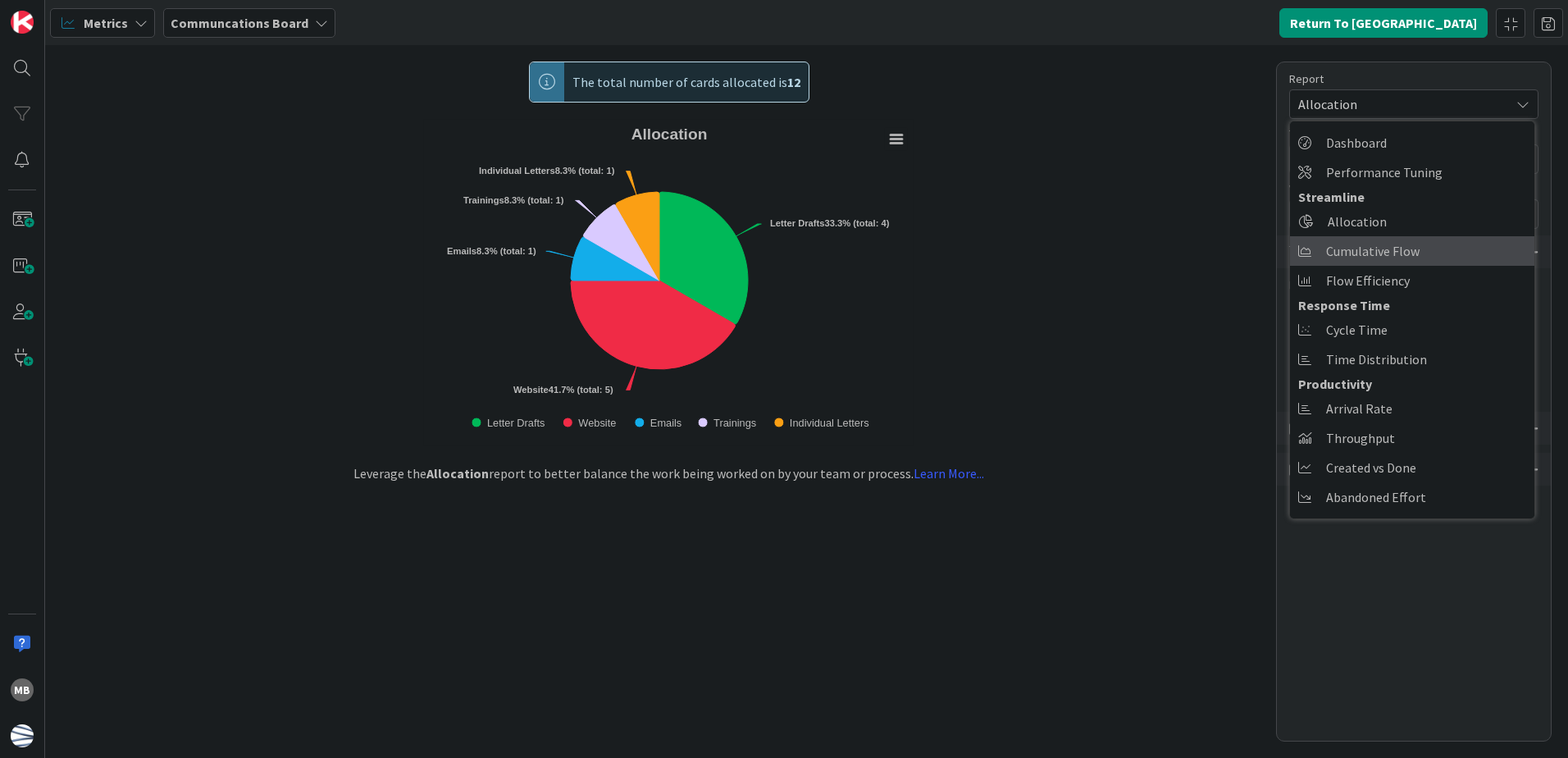
click at [1413, 253] on span "Cumulative Flow" at bounding box center [1373, 251] width 93 height 25
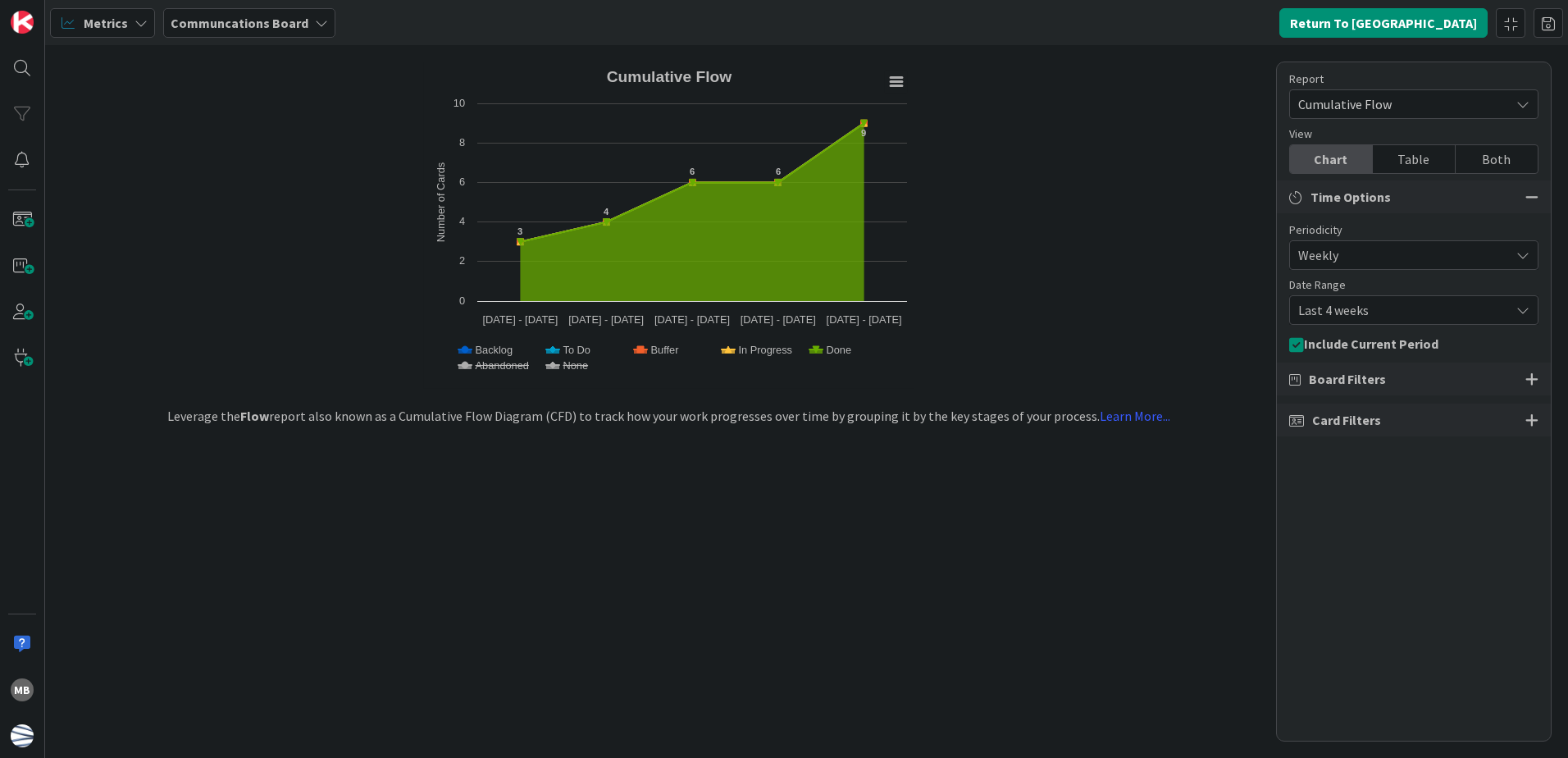
click at [1412, 102] on span "Cumulative Flow" at bounding box center [1399, 104] width 203 height 23
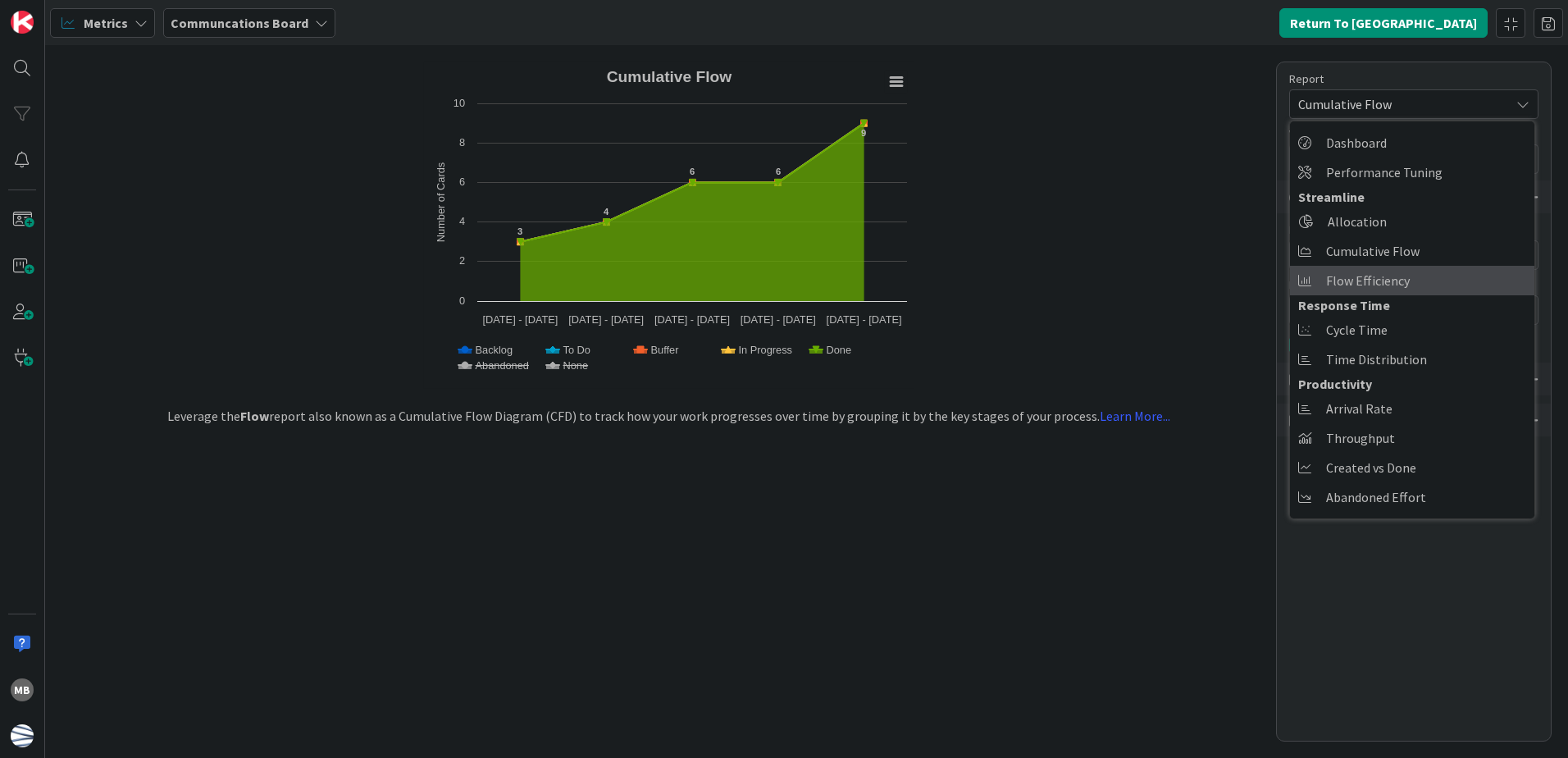
click at [1410, 283] on link "Flow Efficiency" at bounding box center [1412, 280] width 244 height 29
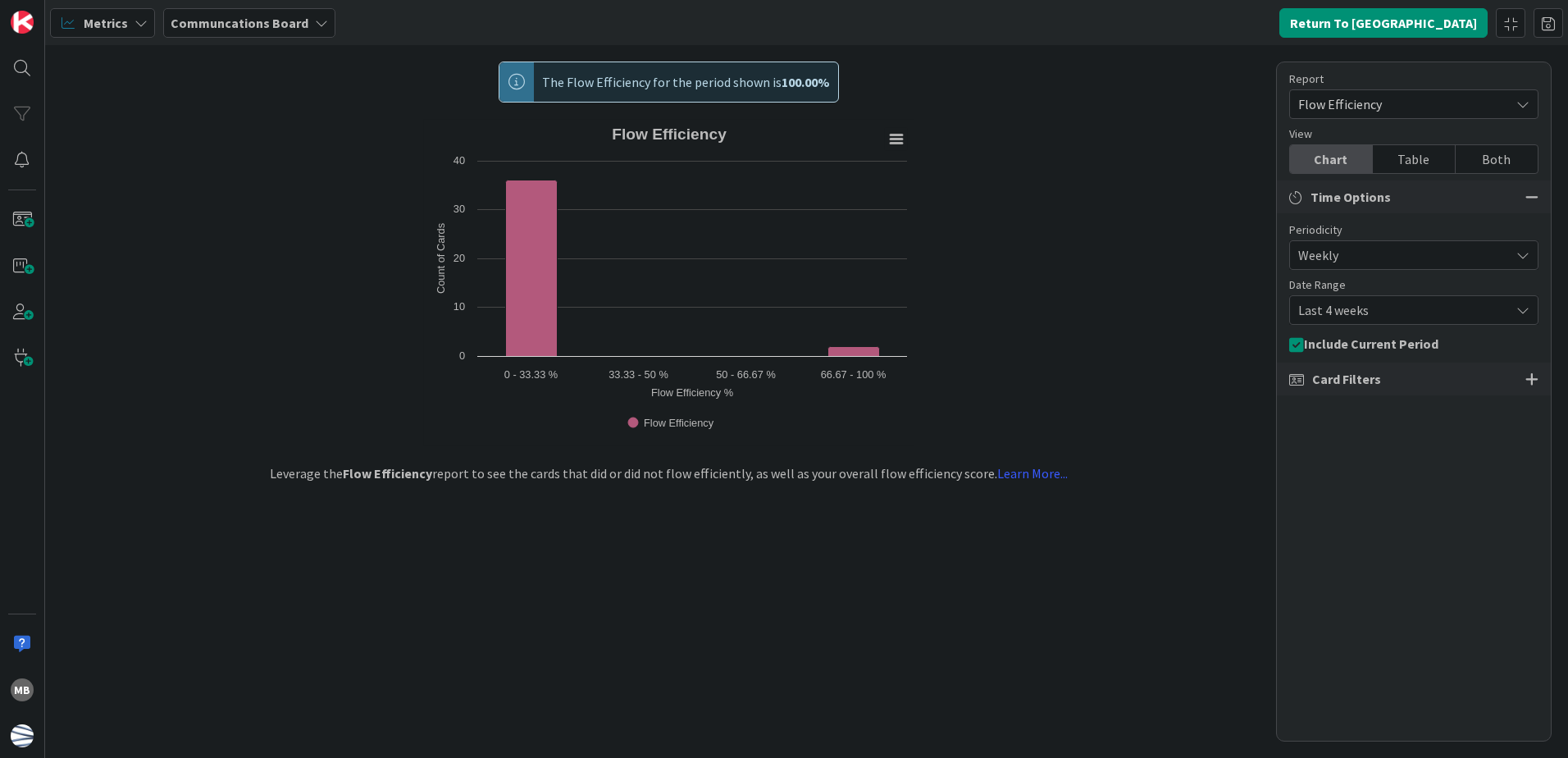
click at [1401, 104] on span "Flow Efficiency" at bounding box center [1399, 104] width 203 height 23
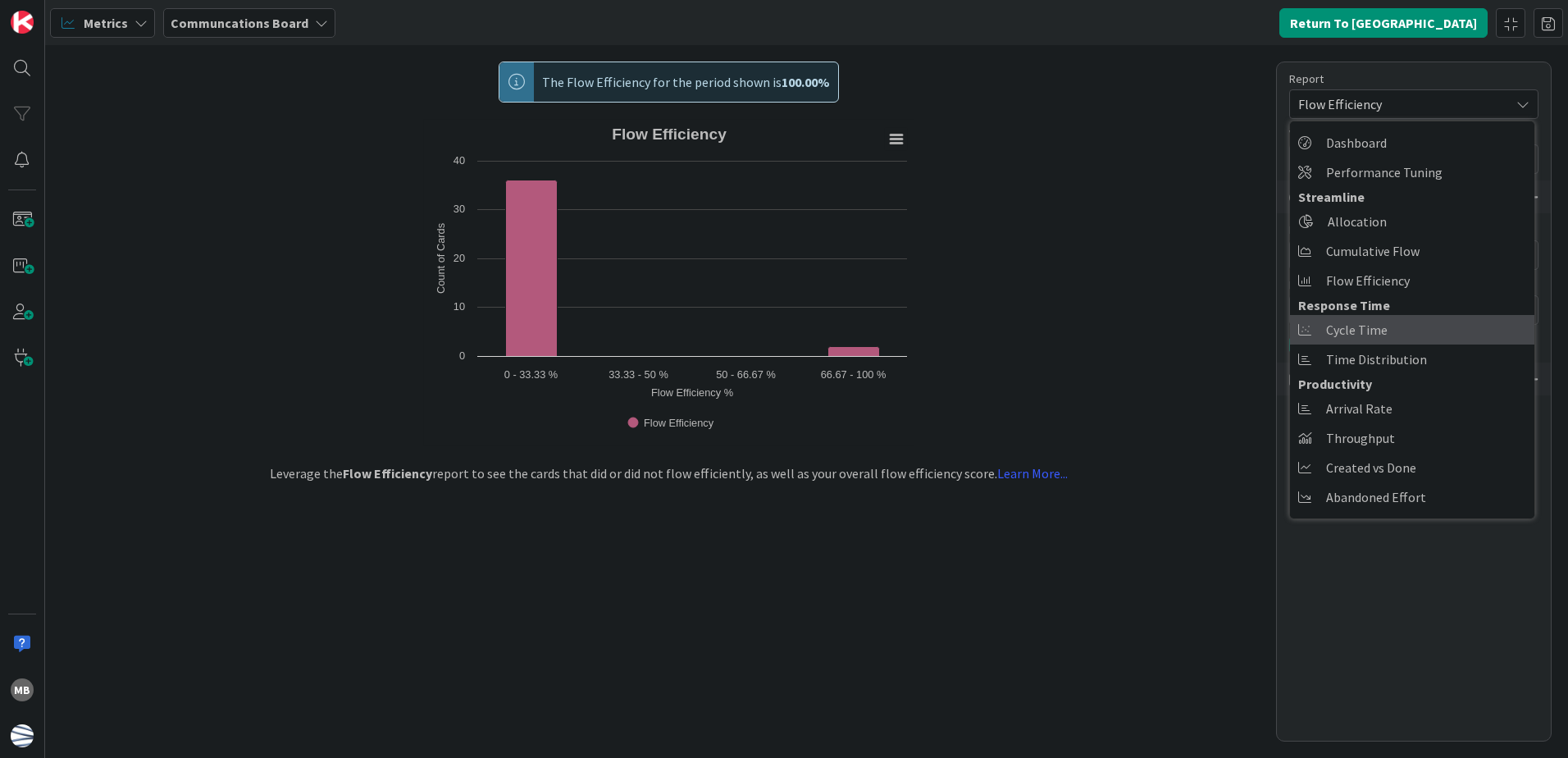
click at [1393, 329] on link "Cycle Time" at bounding box center [1412, 329] width 244 height 29
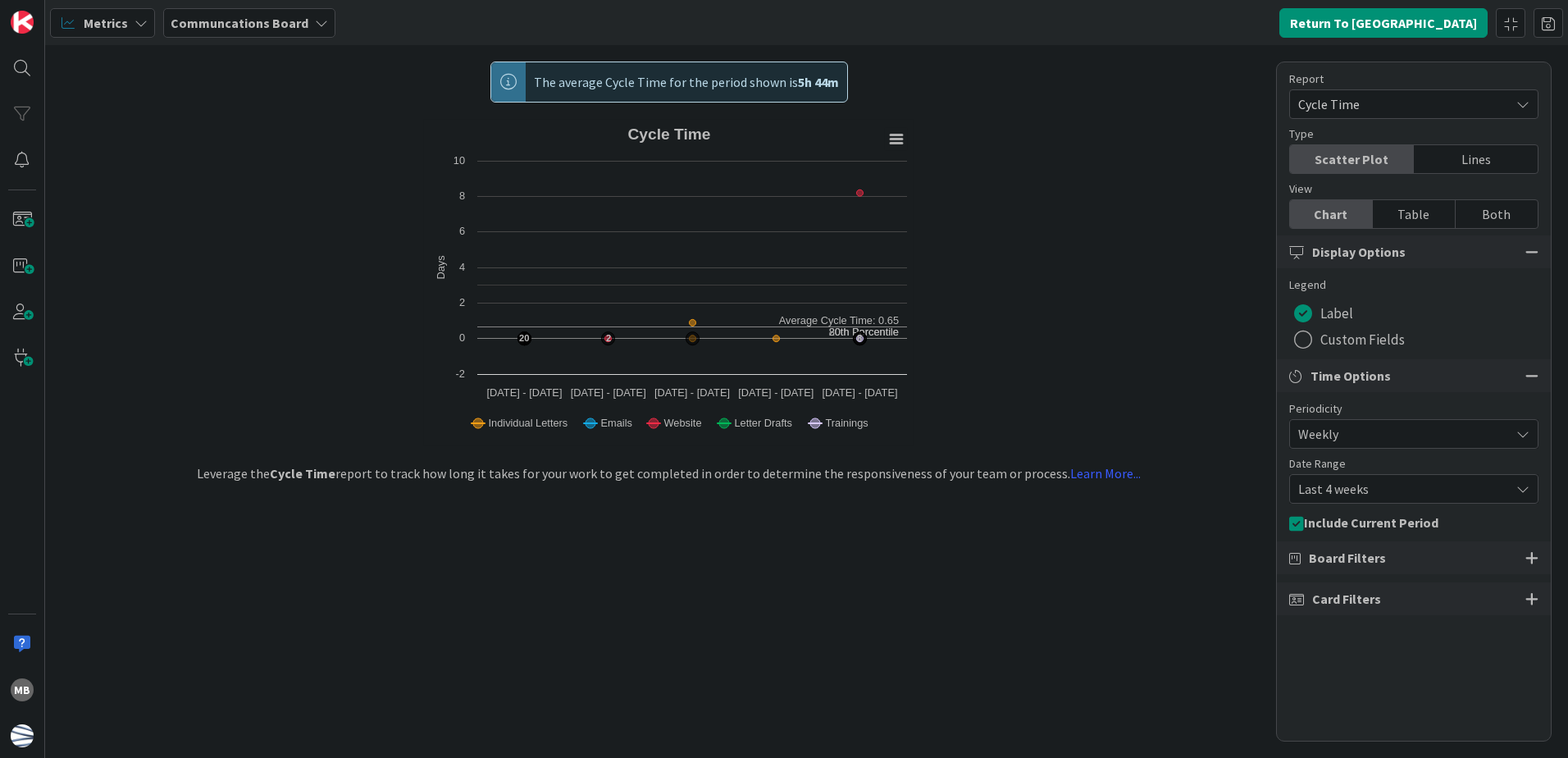
click at [1370, 102] on span "Cycle Time" at bounding box center [1399, 104] width 203 height 23
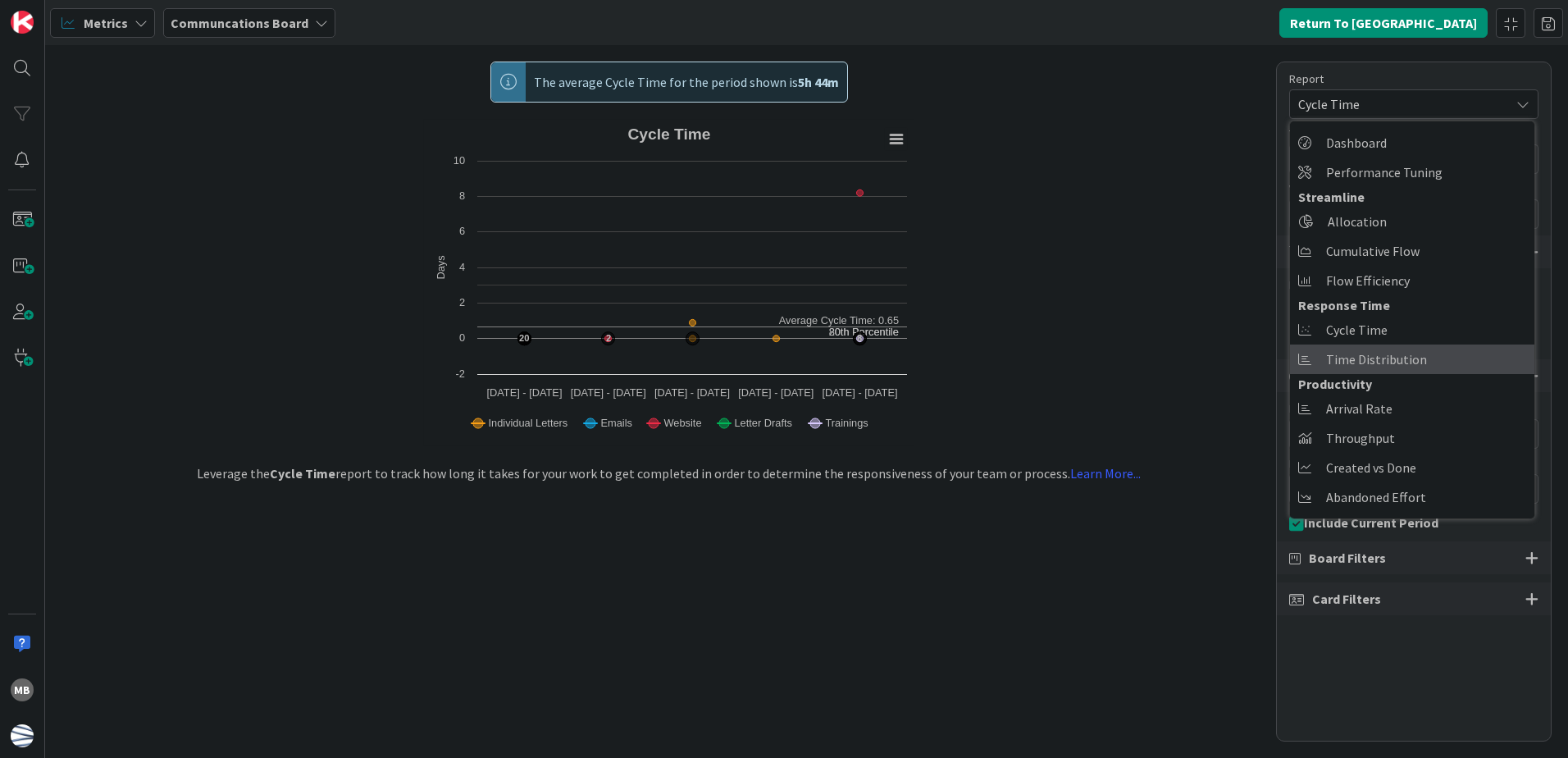
click at [1391, 359] on span "Time Distribution" at bounding box center [1377, 359] width 101 height 25
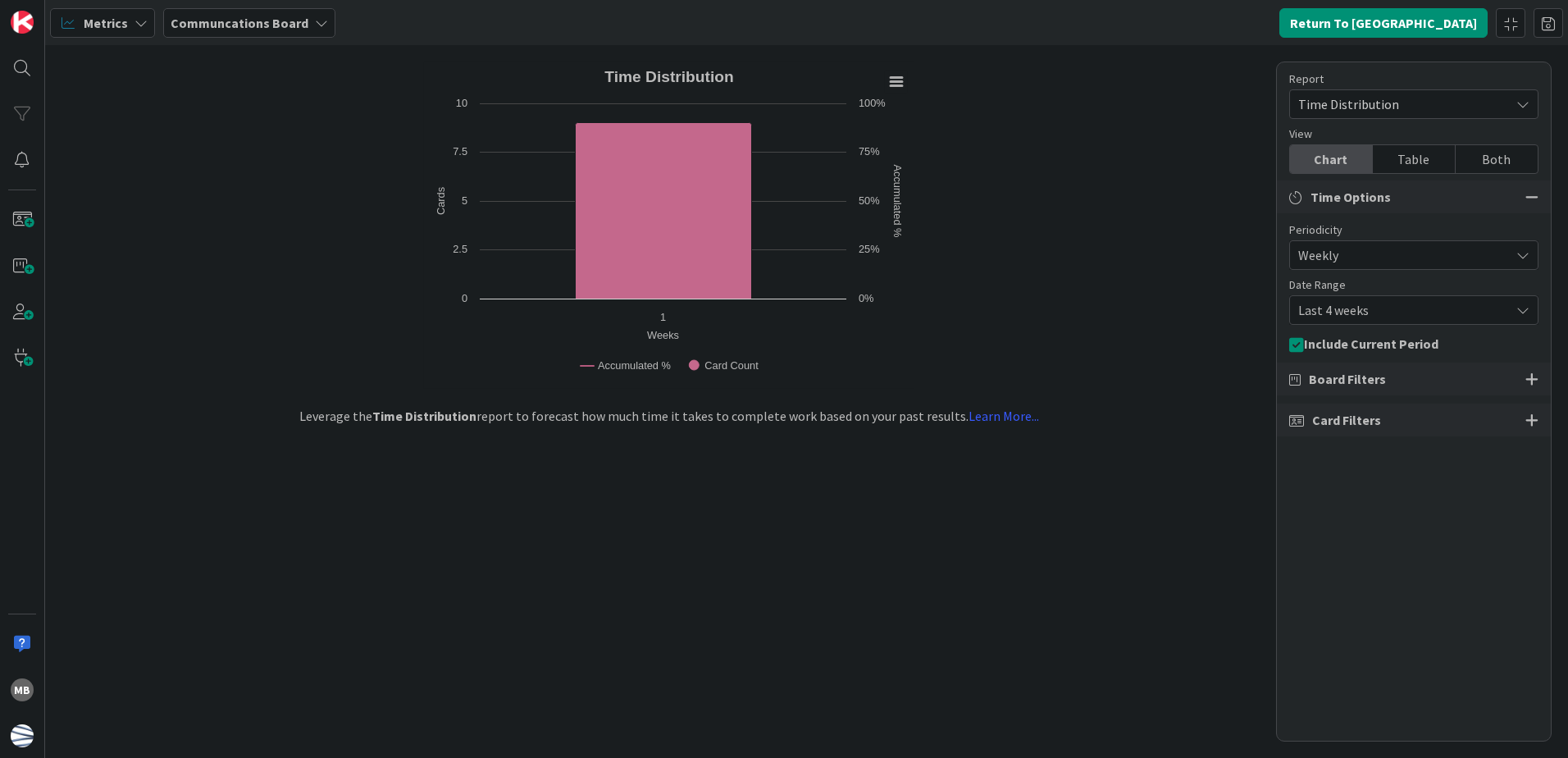
click at [1391, 102] on span "Time Distribution" at bounding box center [1399, 104] width 203 height 23
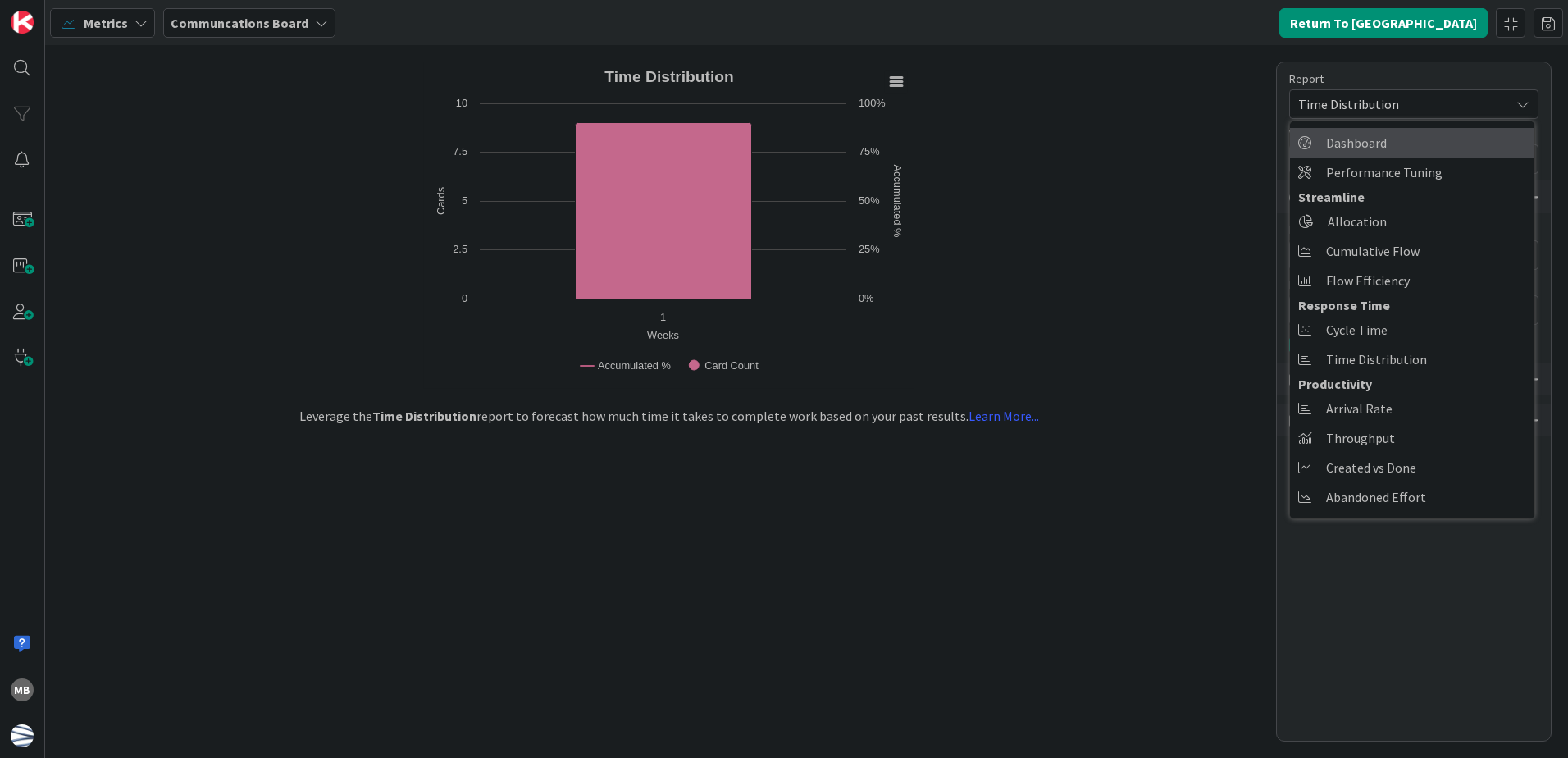
click at [1391, 139] on link "Dashboard" at bounding box center [1412, 142] width 244 height 29
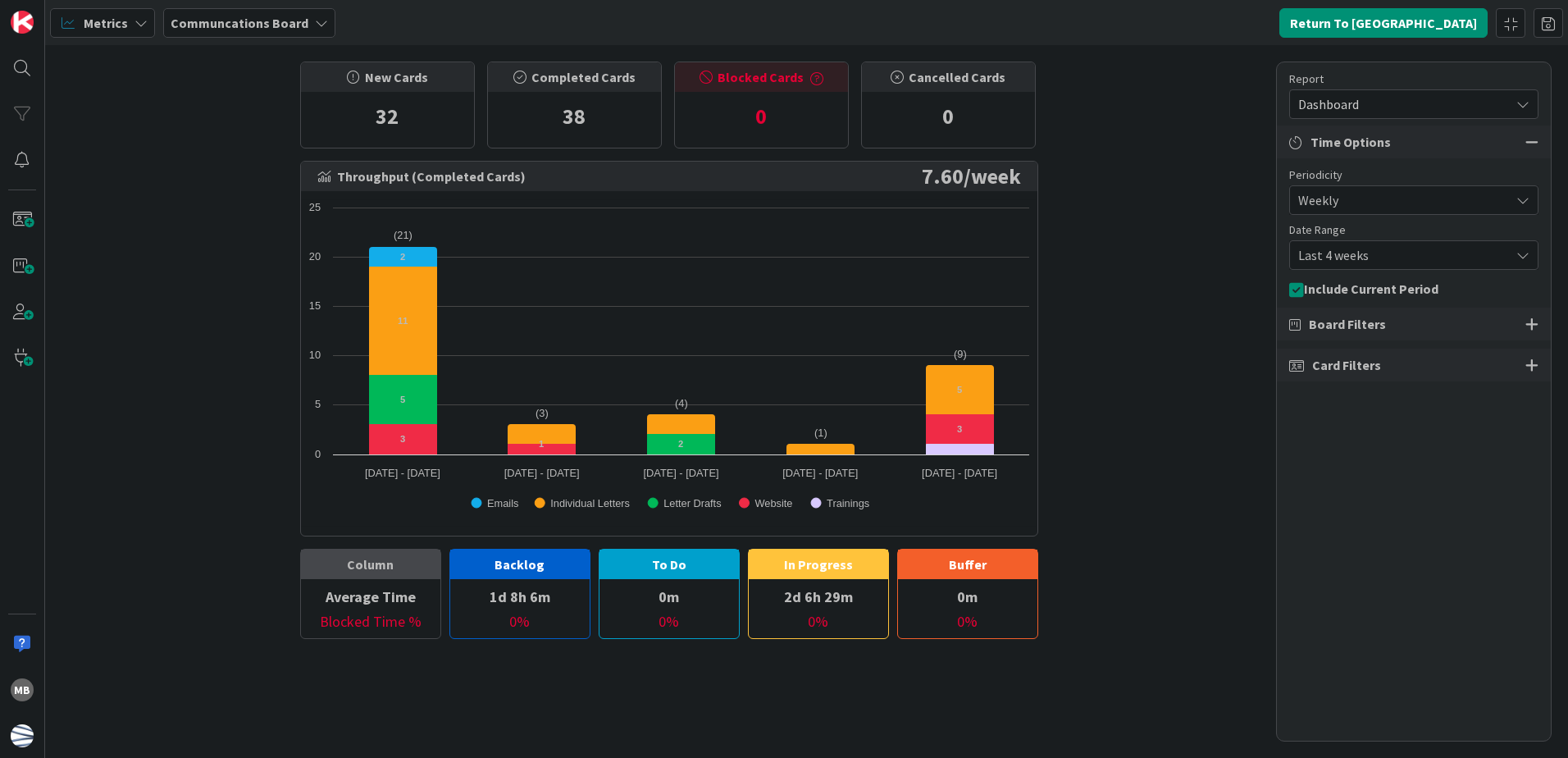
click at [1408, 108] on span "Dashboard" at bounding box center [1399, 104] width 203 height 23
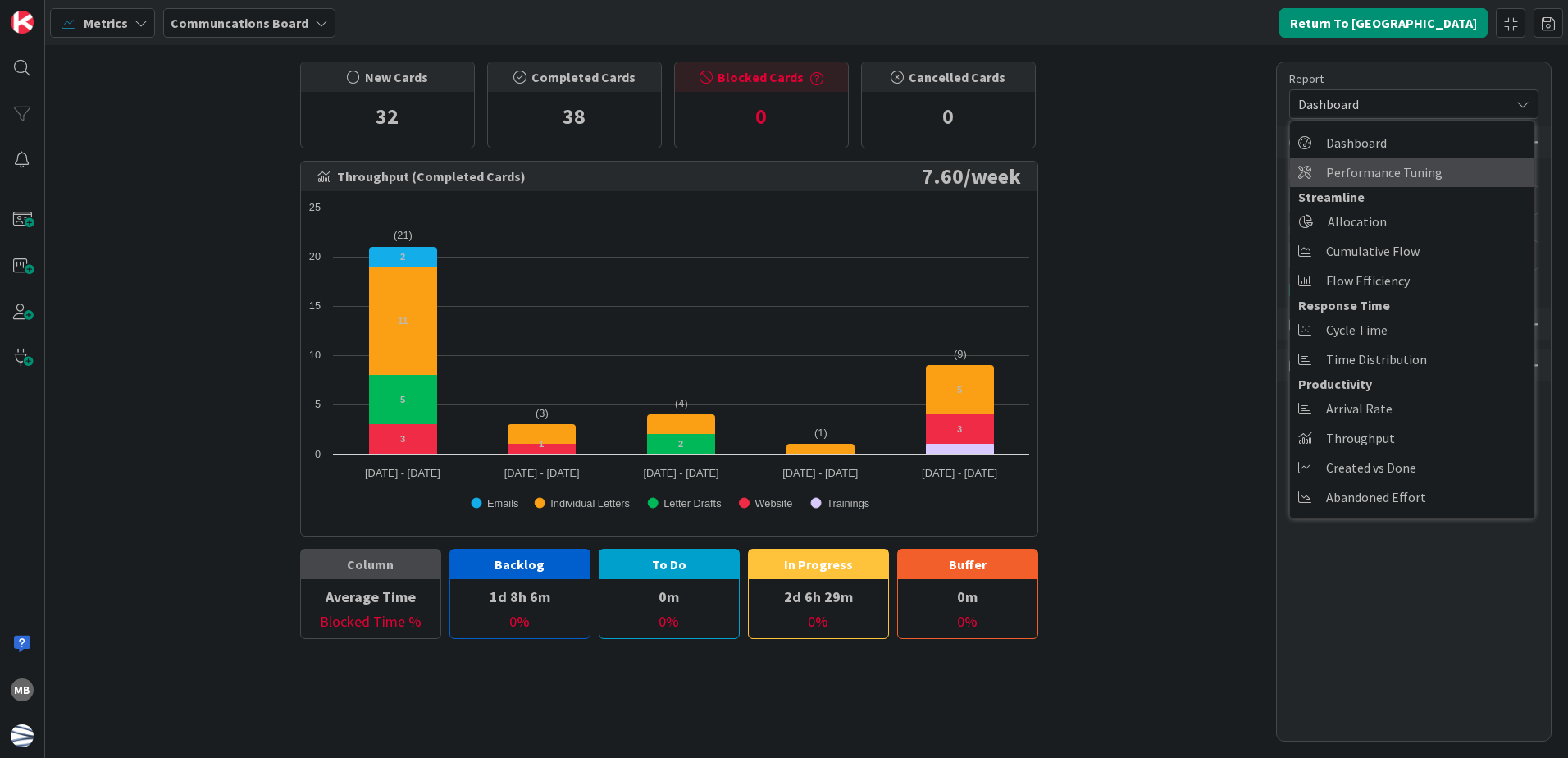
click at [1391, 170] on span "Performance Tuning" at bounding box center [1384, 172] width 116 height 25
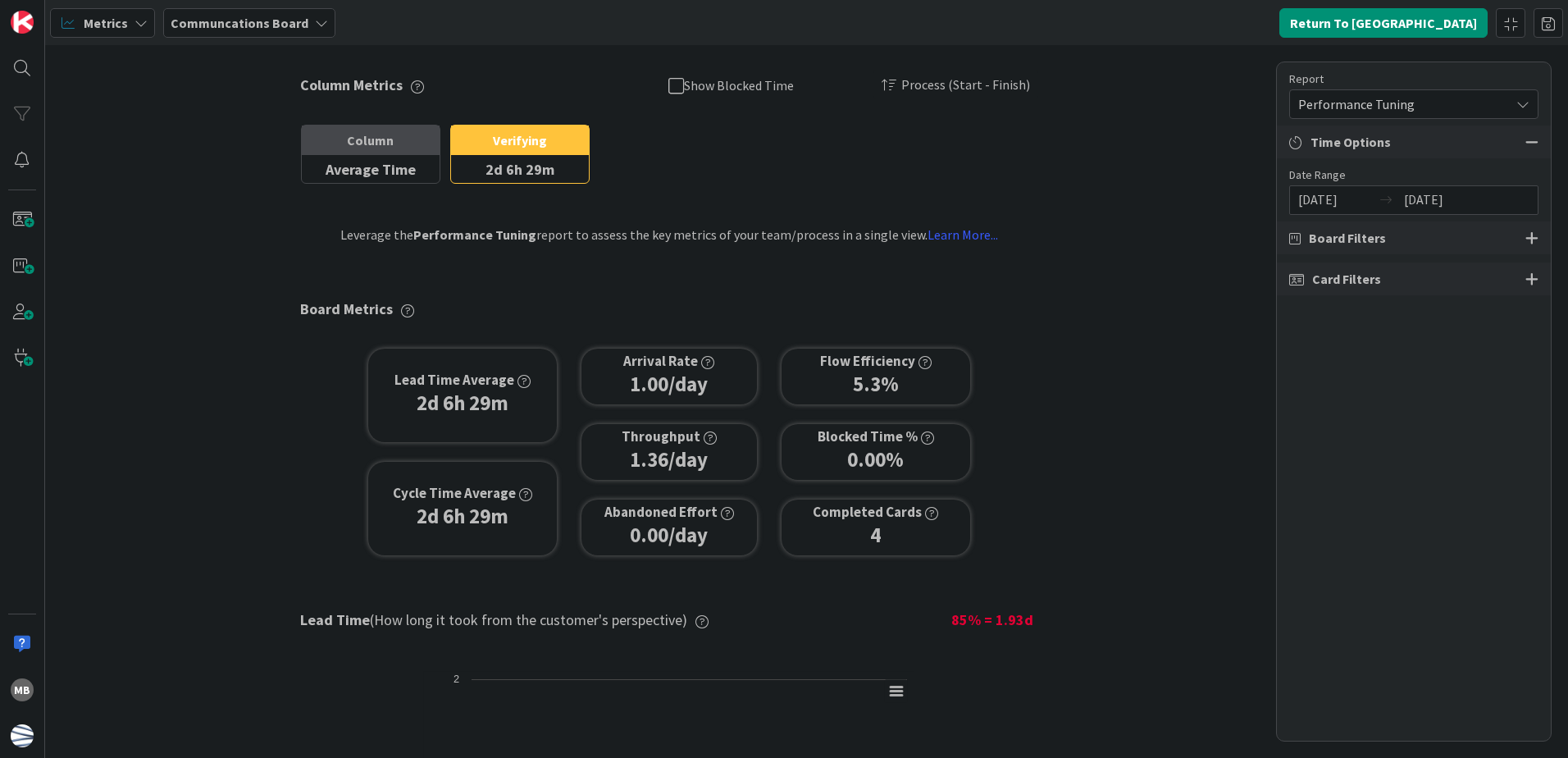
click at [113, 18] on span "Metrics" at bounding box center [106, 23] width 44 height 20
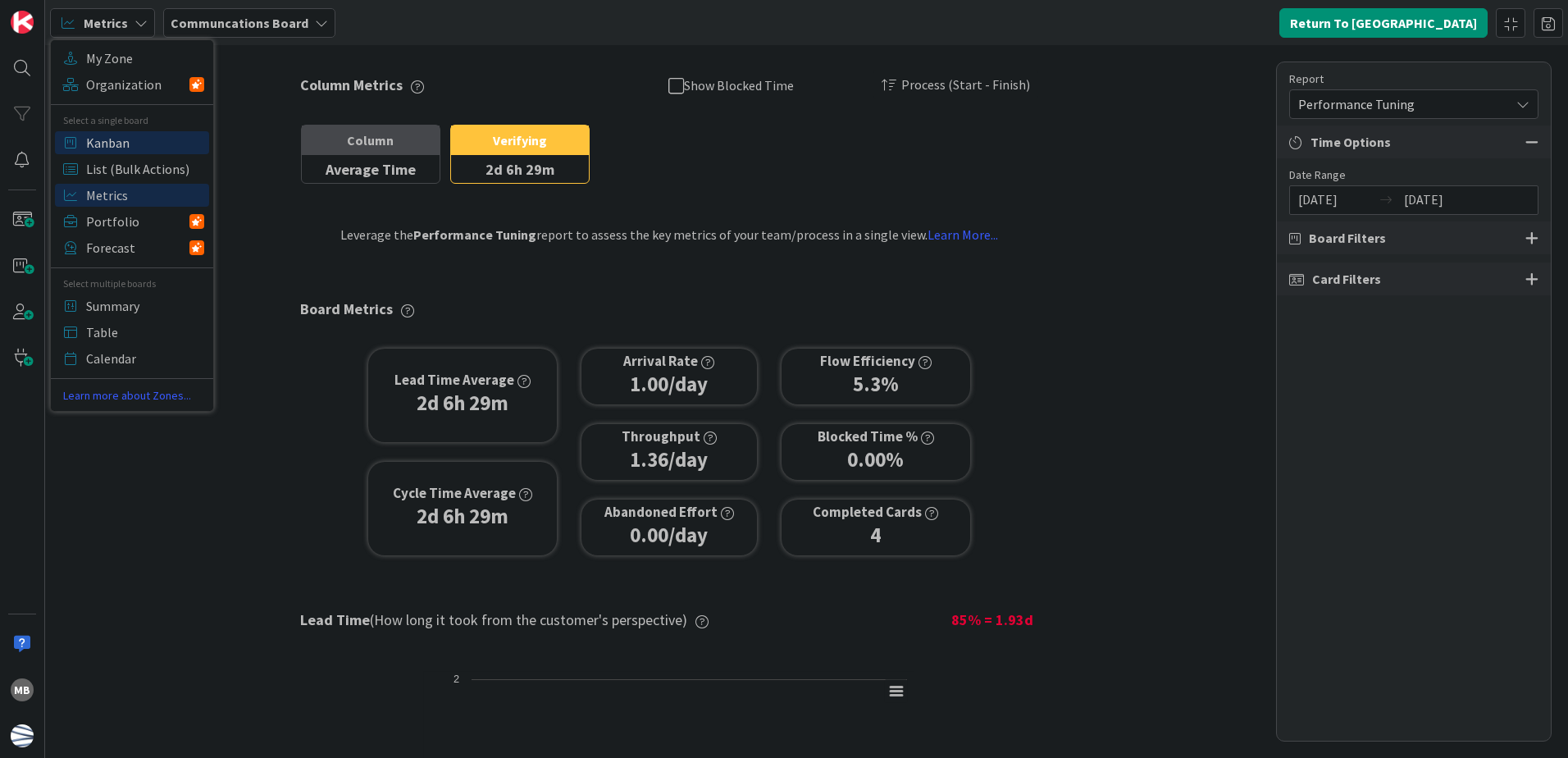
click at [115, 141] on span "Kanban" at bounding box center [145, 143] width 118 height 25
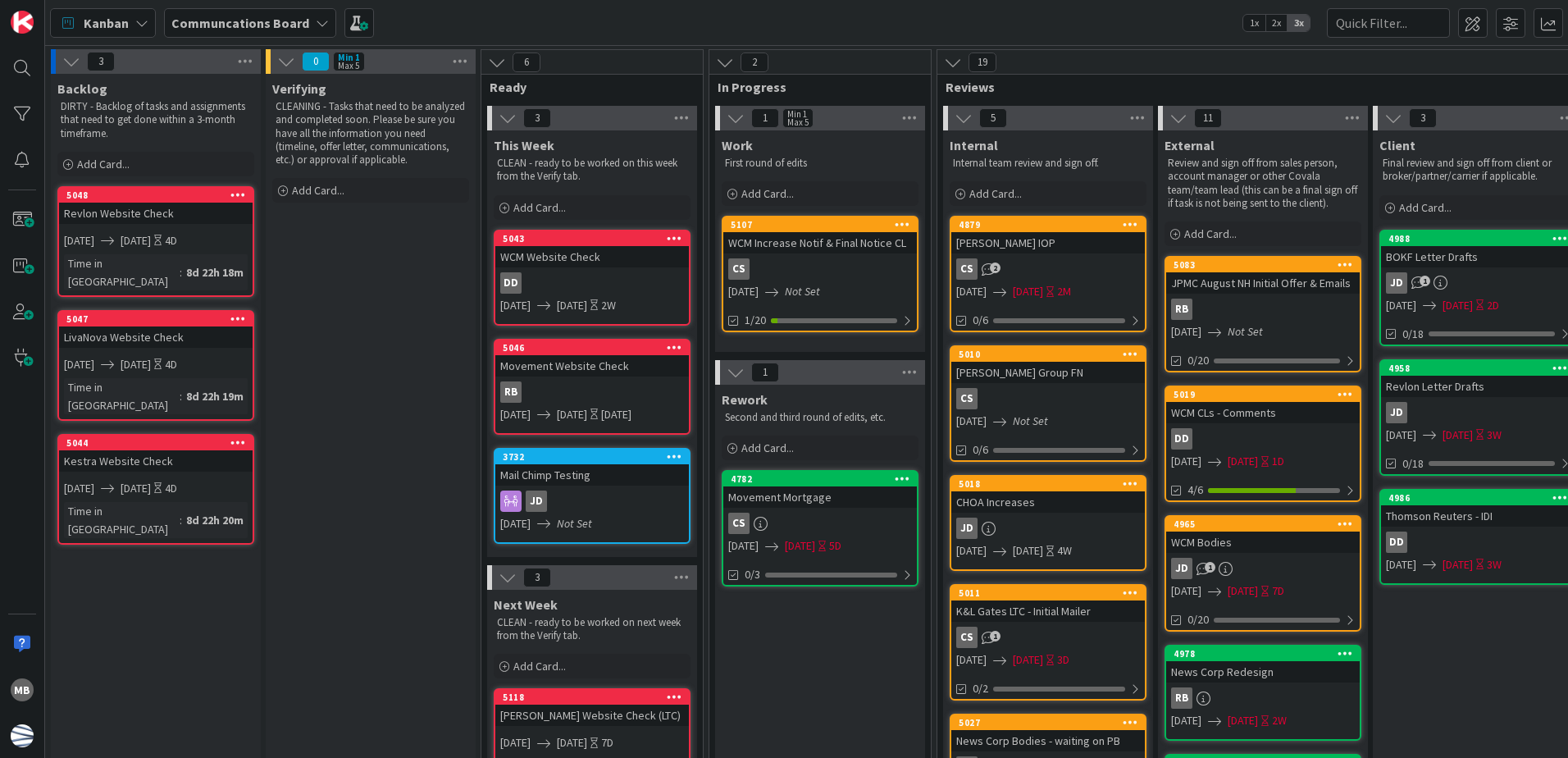
click at [217, 19] on b "Communcations Board" at bounding box center [240, 23] width 138 height 16
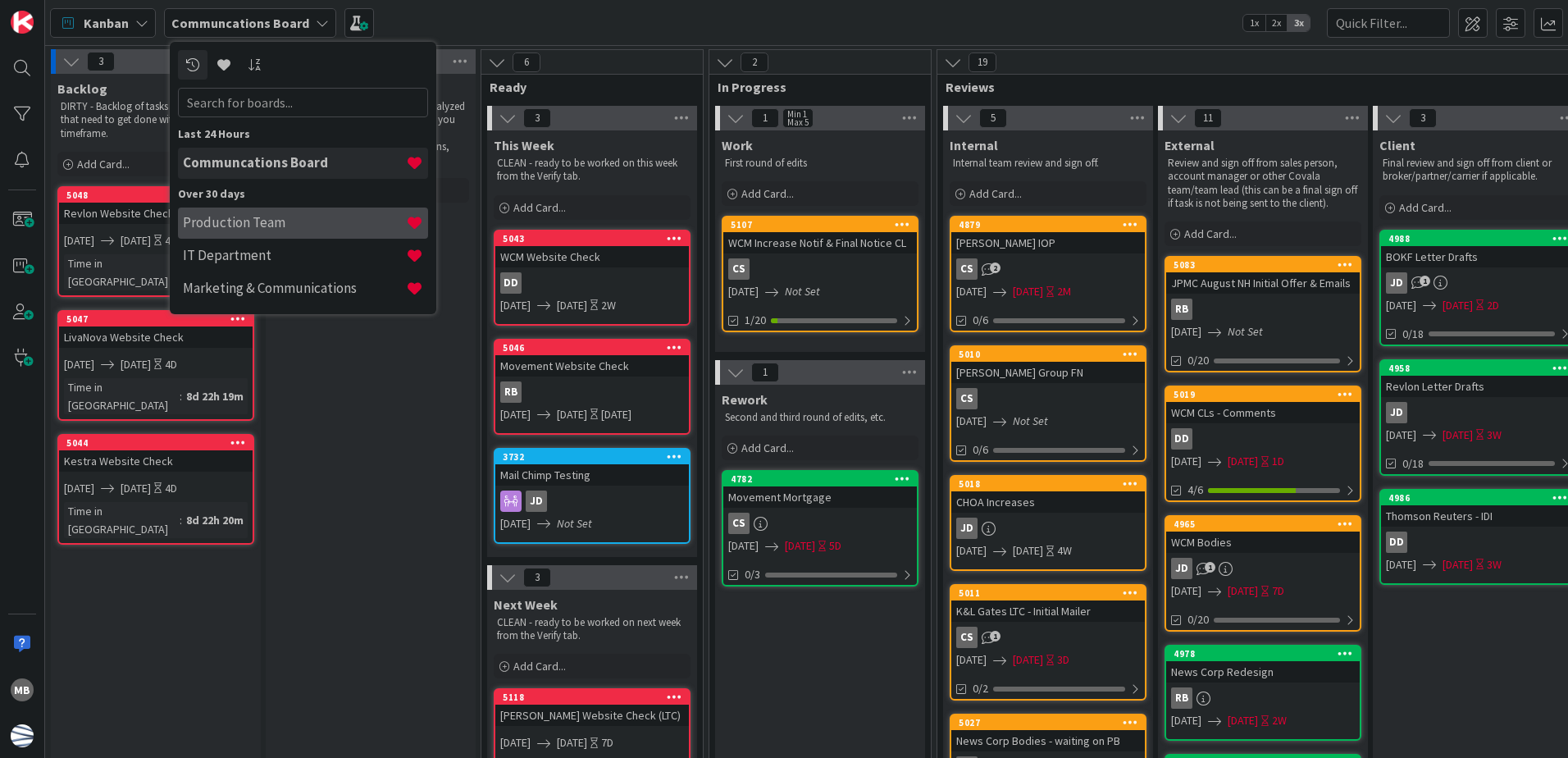
click at [297, 225] on h4 "Production Team" at bounding box center [294, 222] width 223 height 16
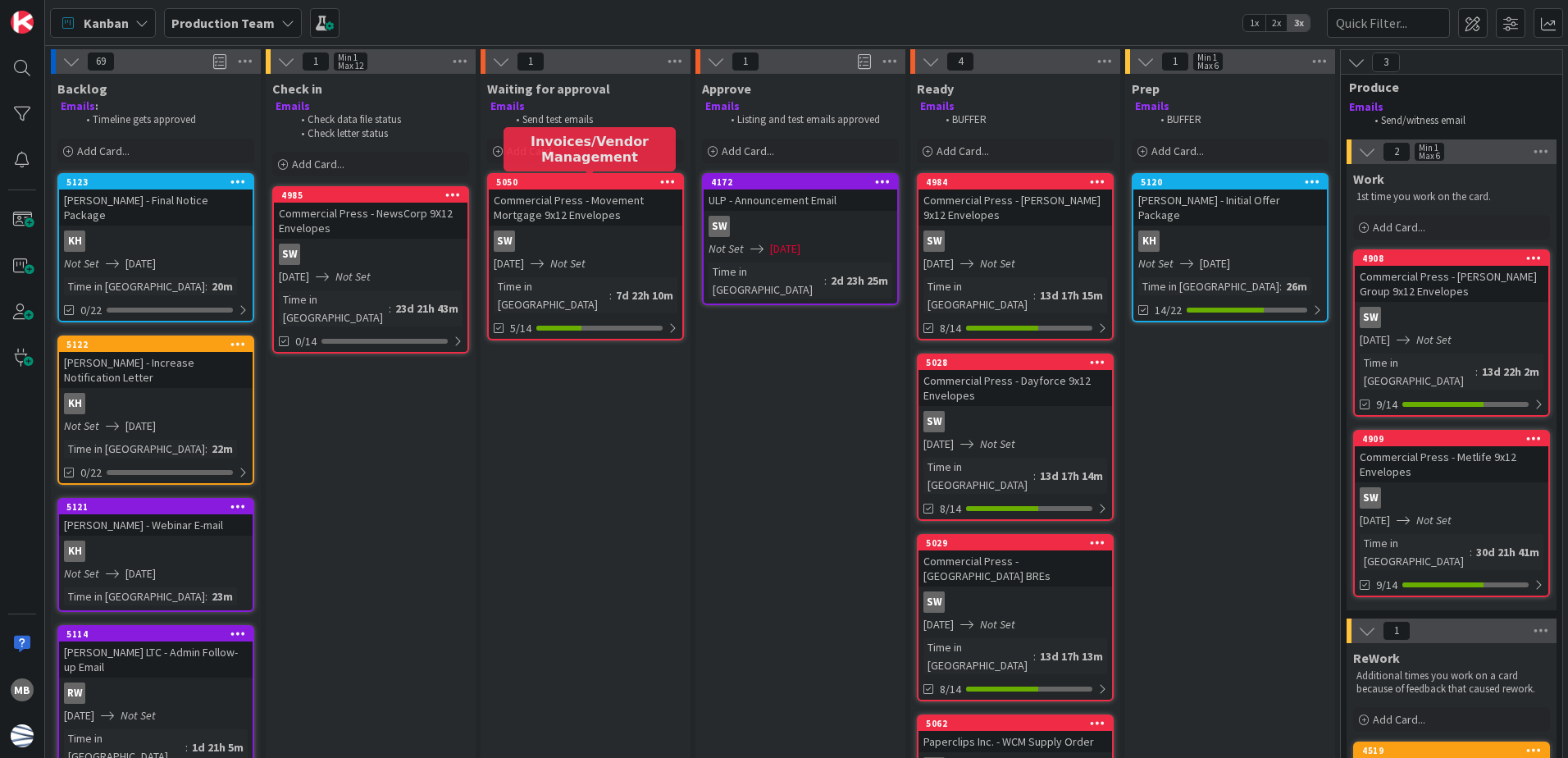
click at [585, 181] on div "5050" at bounding box center [590, 182] width 186 height 12
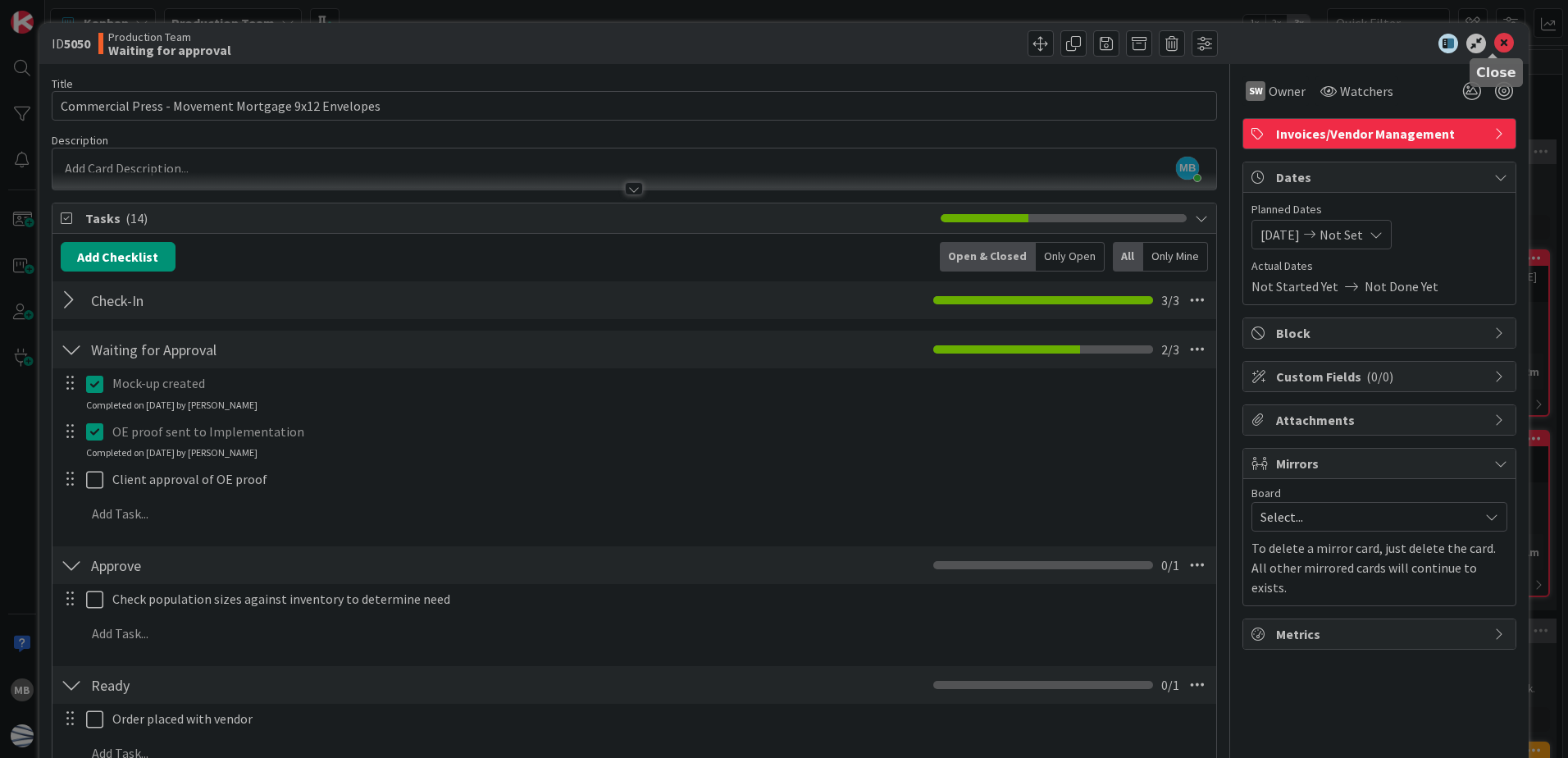
click at [1494, 47] on icon at bounding box center [1504, 43] width 20 height 20
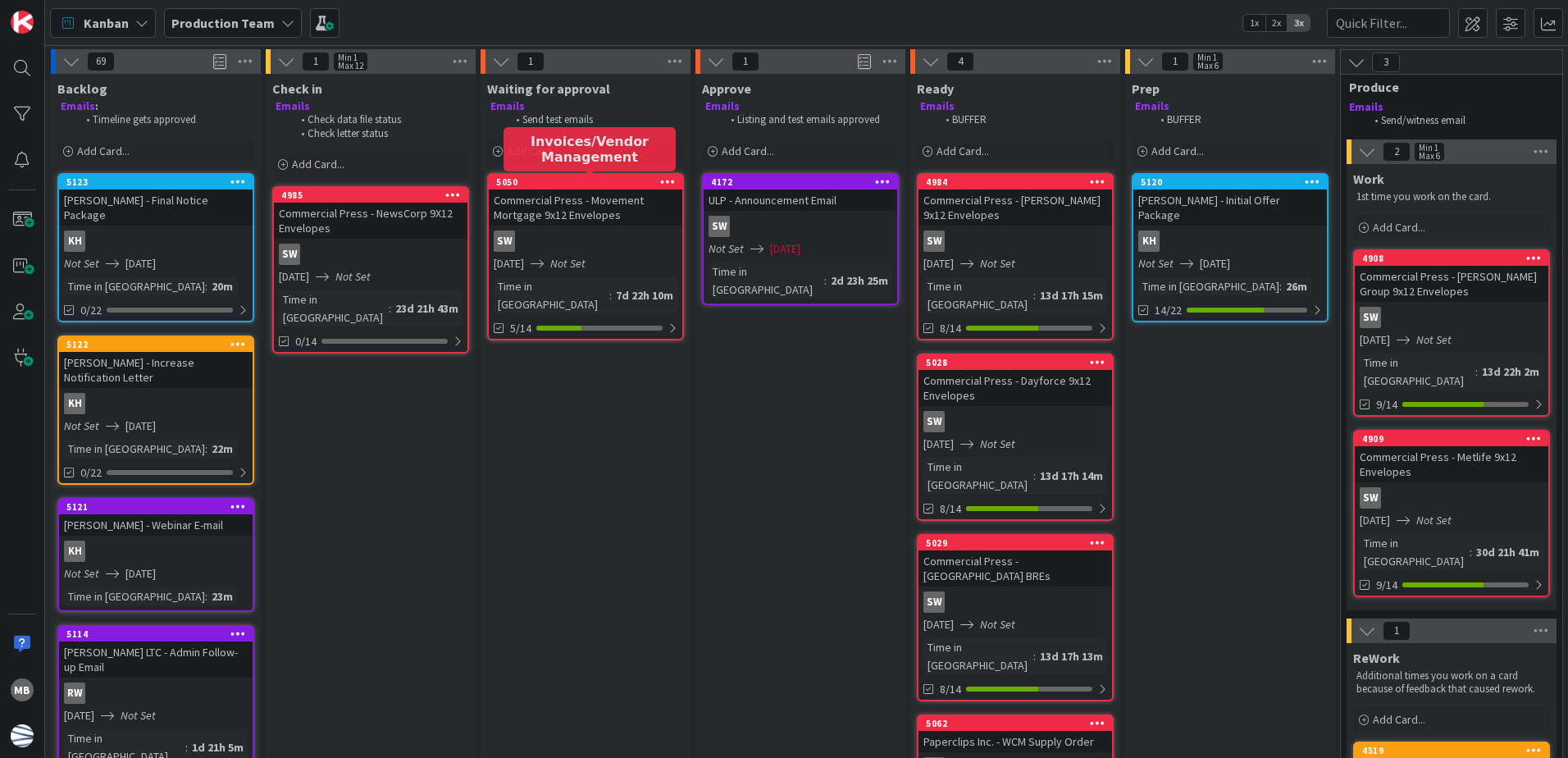
click at [597, 179] on div "5050" at bounding box center [590, 182] width 186 height 12
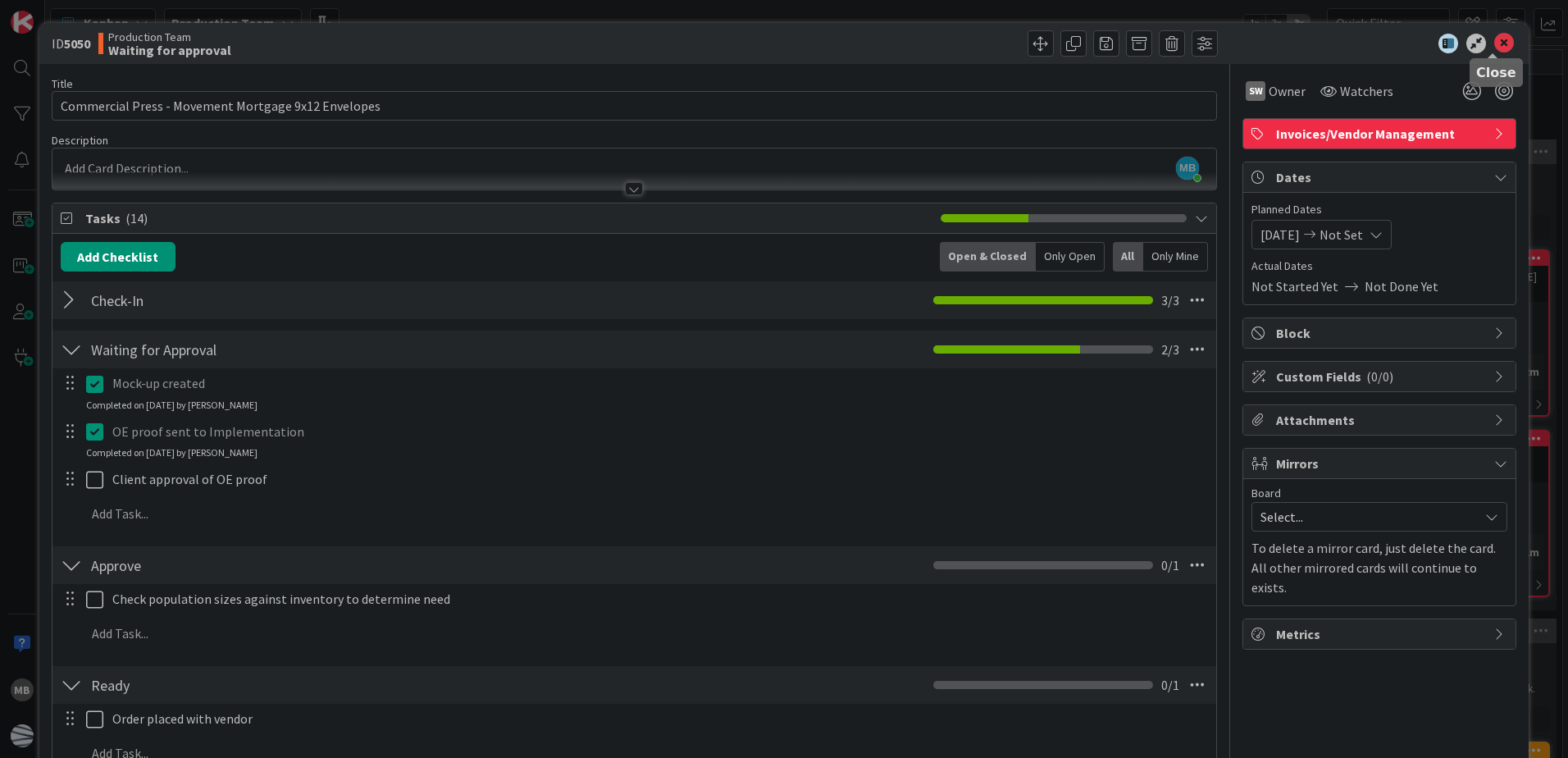
click at [1494, 44] on icon at bounding box center [1504, 43] width 20 height 20
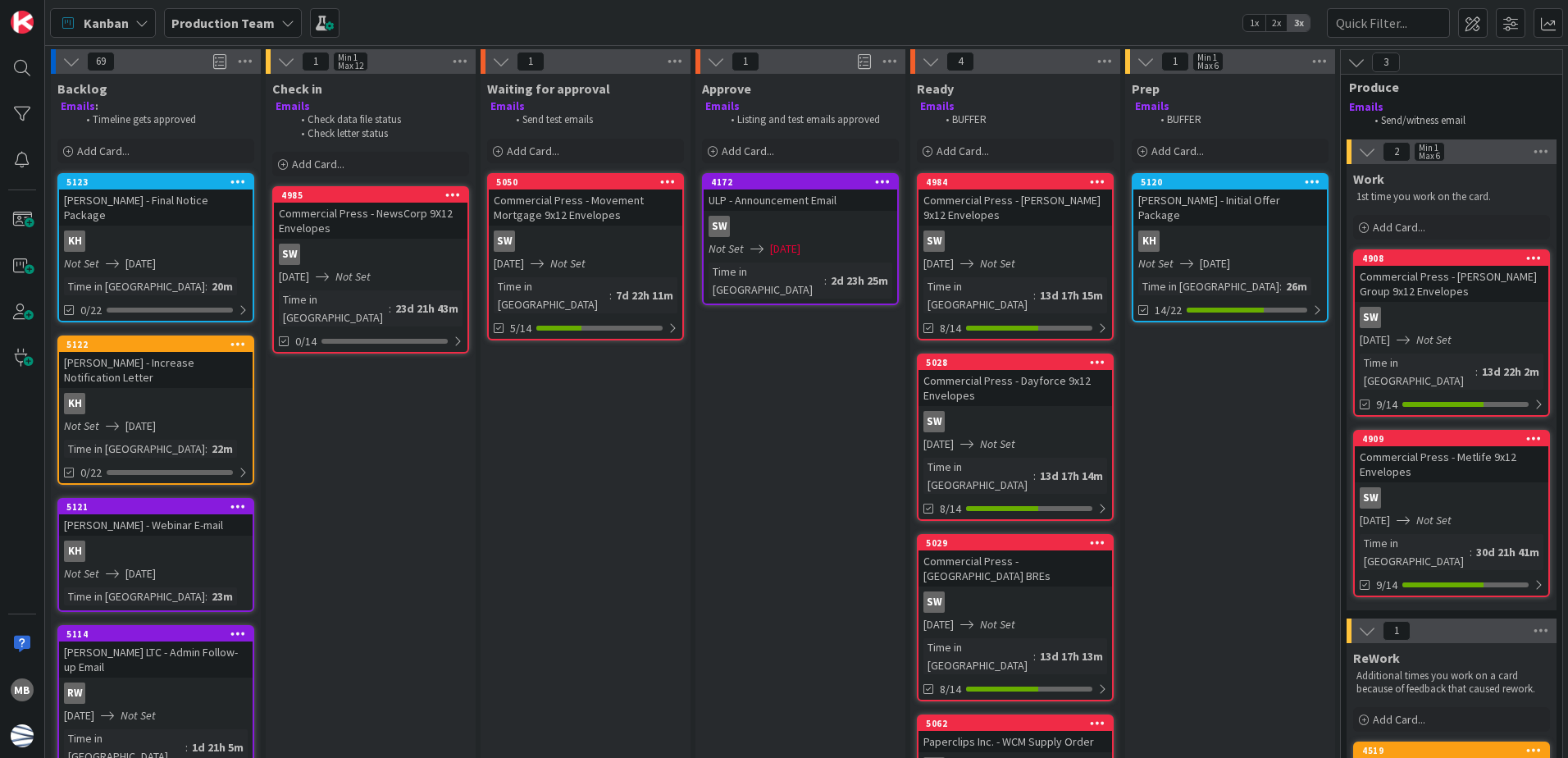
click at [223, 16] on b "Production Team" at bounding box center [223, 23] width 103 height 16
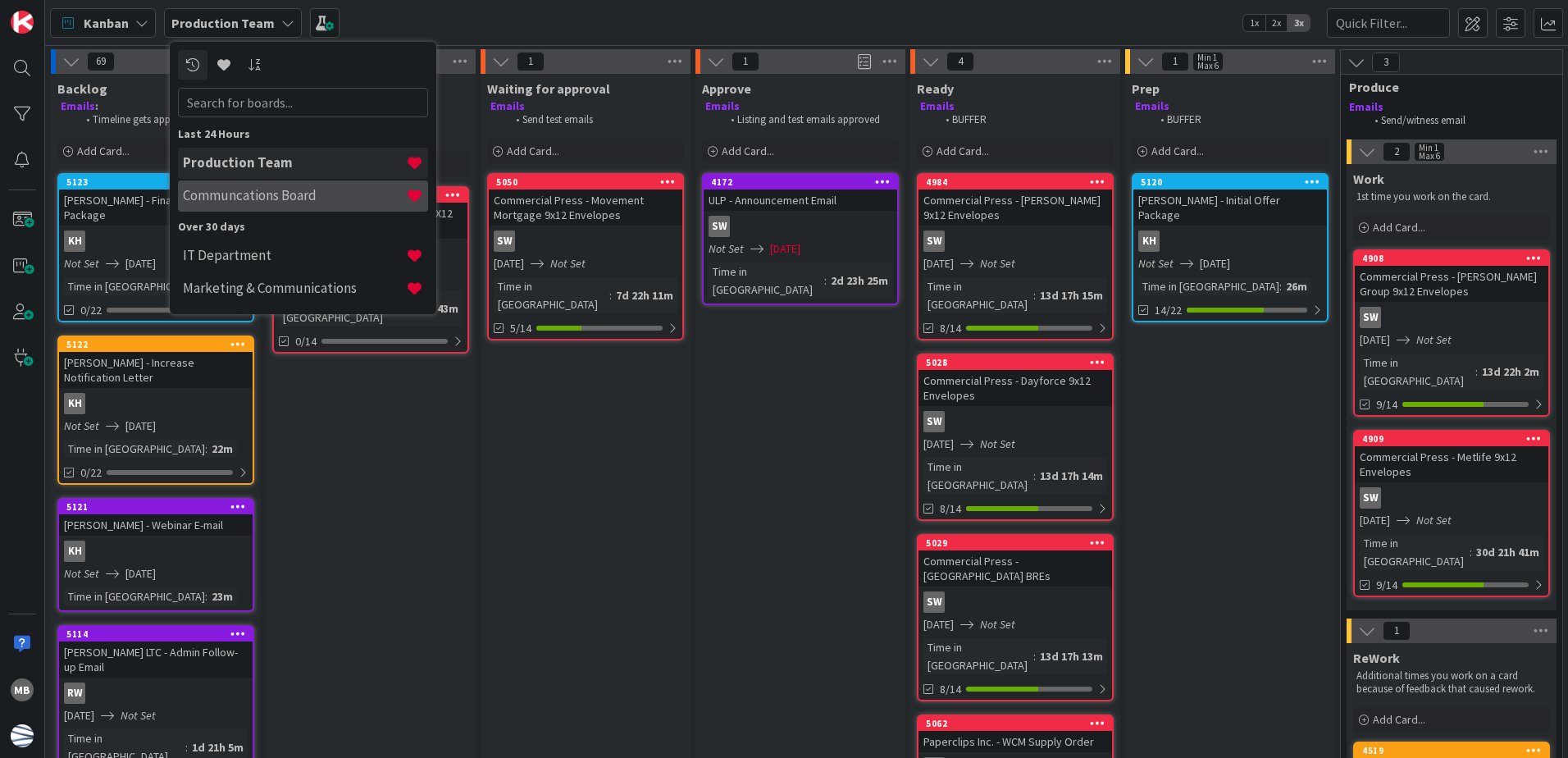
click at [268, 191] on h4 "Communcations Board" at bounding box center [294, 195] width 223 height 16
